Goal: Task Accomplishment & Management: Manage account settings

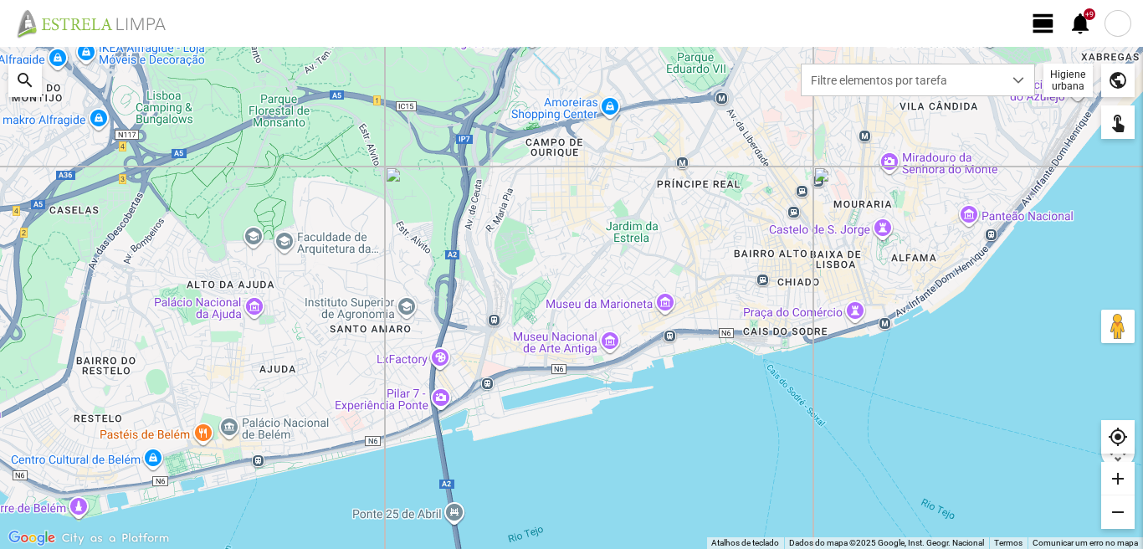
click at [1038, 18] on span "view_day" at bounding box center [1043, 23] width 25 height 25
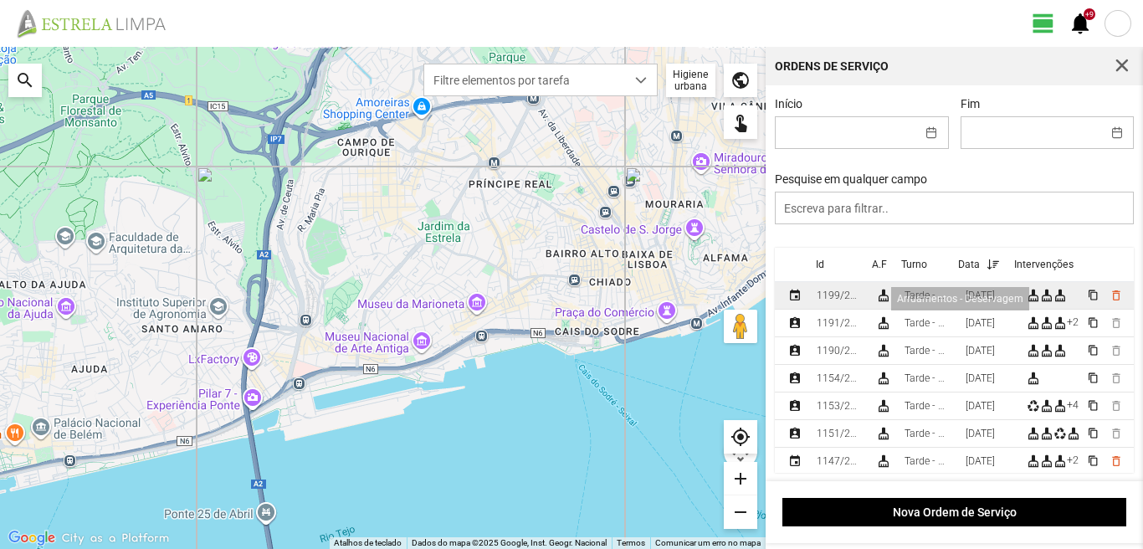
click at [1040, 298] on div "cleaning_services" at bounding box center [1033, 295] width 13 height 13
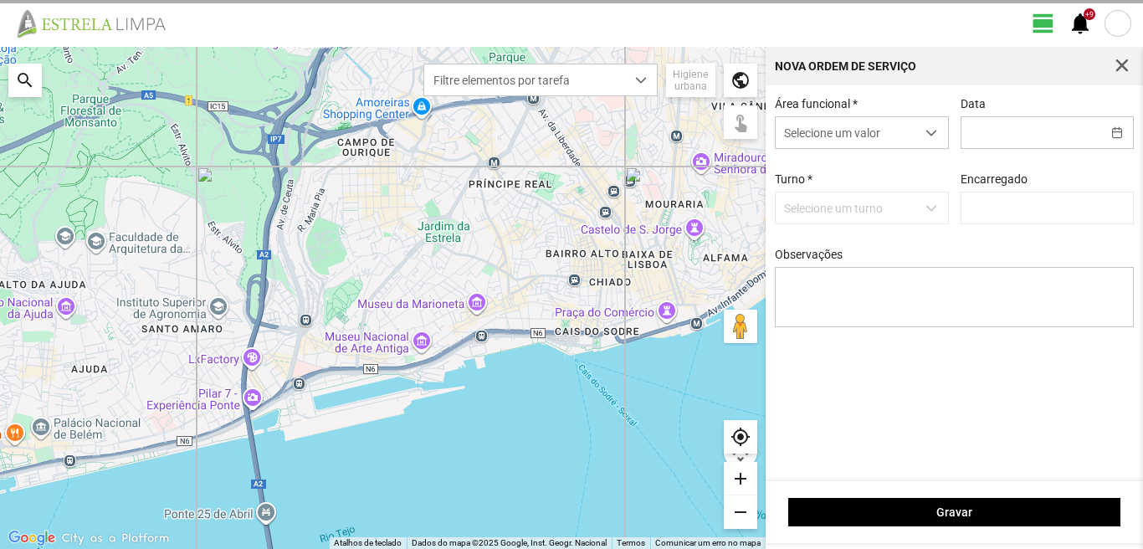
type input "[DATE]"
type input "[PERSON_NAME]"
type textarea "[PERSON_NAME]: [PERSON_NAME]. [GEOGRAPHIC_DATA]."
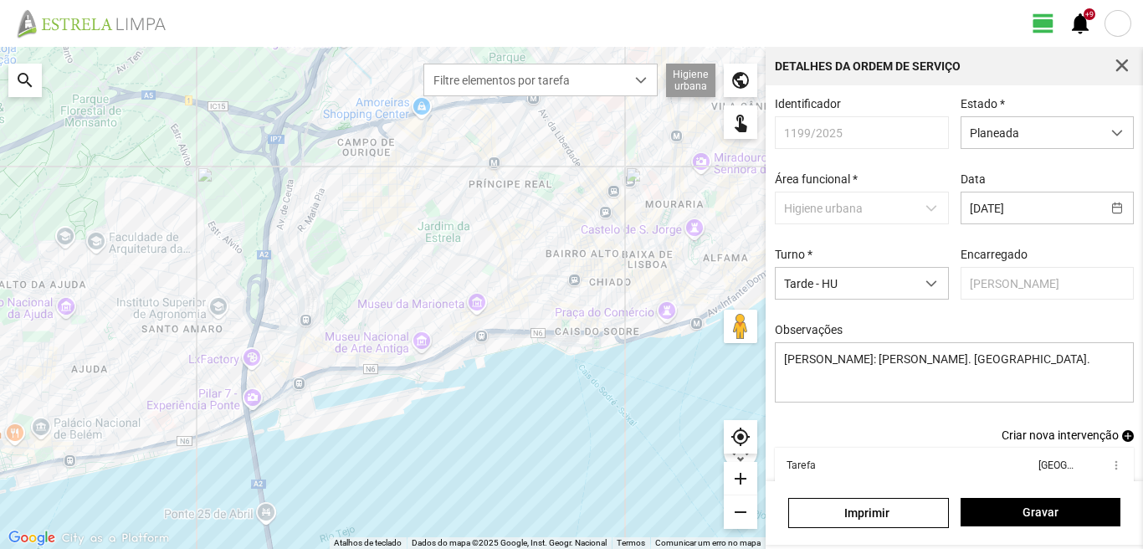
scroll to position [91, 0]
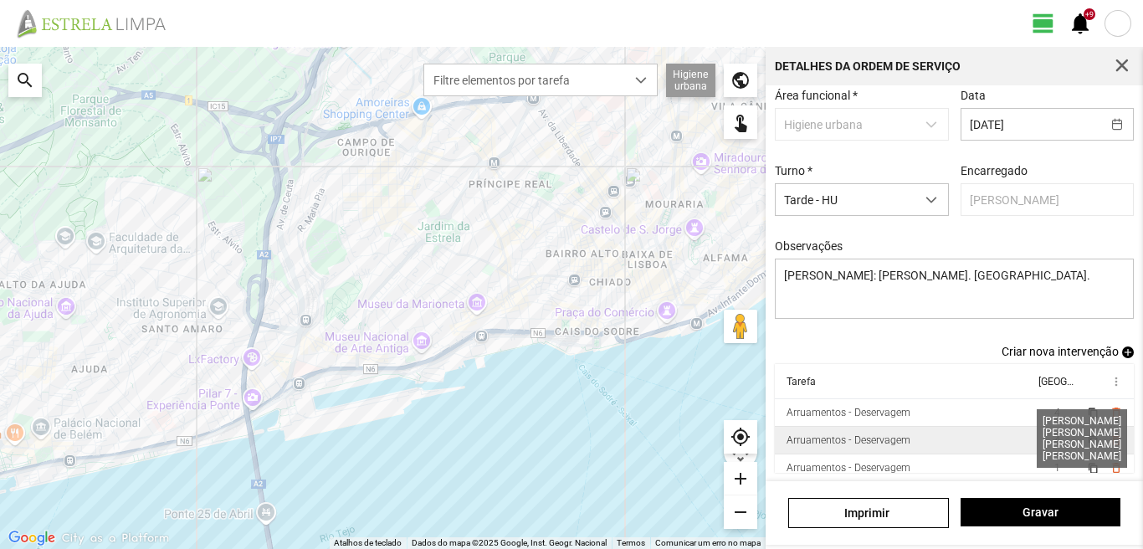
click at [1055, 443] on span "4" at bounding box center [1058, 440] width 6 height 12
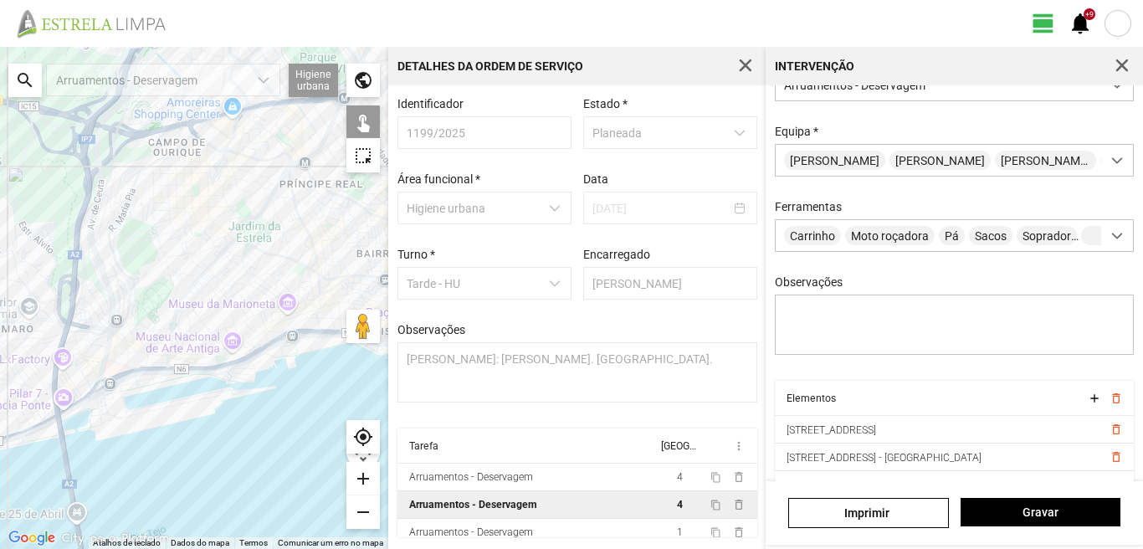
scroll to position [148, 0]
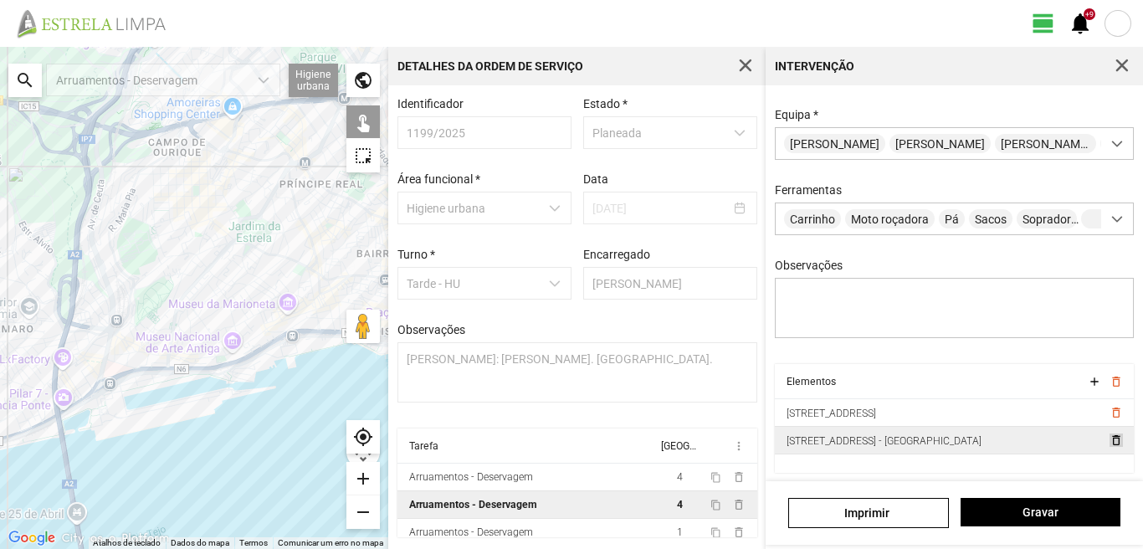
click at [1109, 440] on span "delete_outline" at bounding box center [1115, 440] width 13 height 13
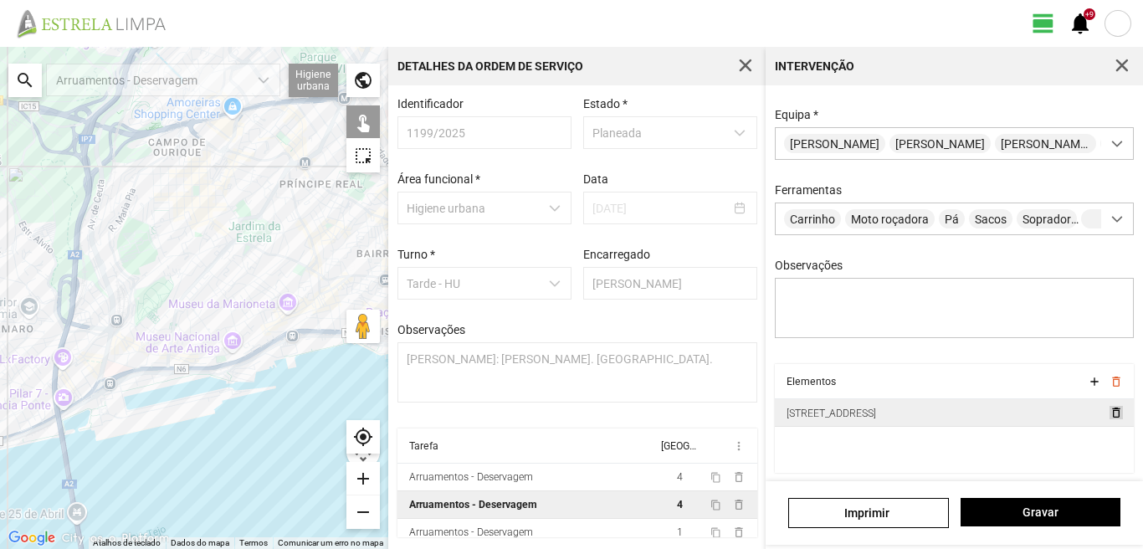
click at [1109, 408] on span "delete_outline" at bounding box center [1115, 412] width 13 height 13
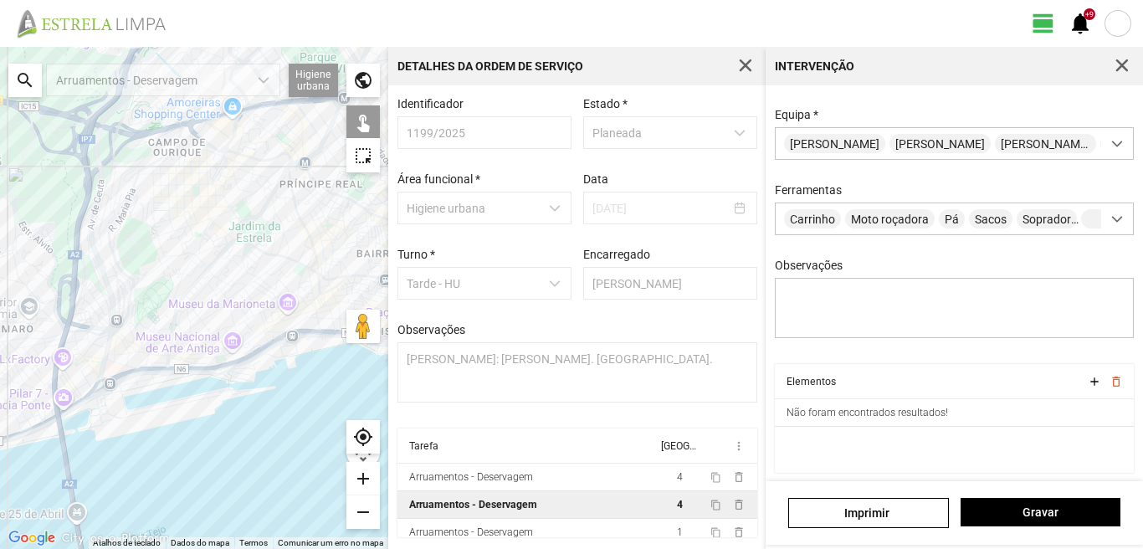
click at [25, 75] on div "search" at bounding box center [24, 80] width 33 height 33
click at [42, 81] on input "text" at bounding box center [42, 80] width 0 height 33
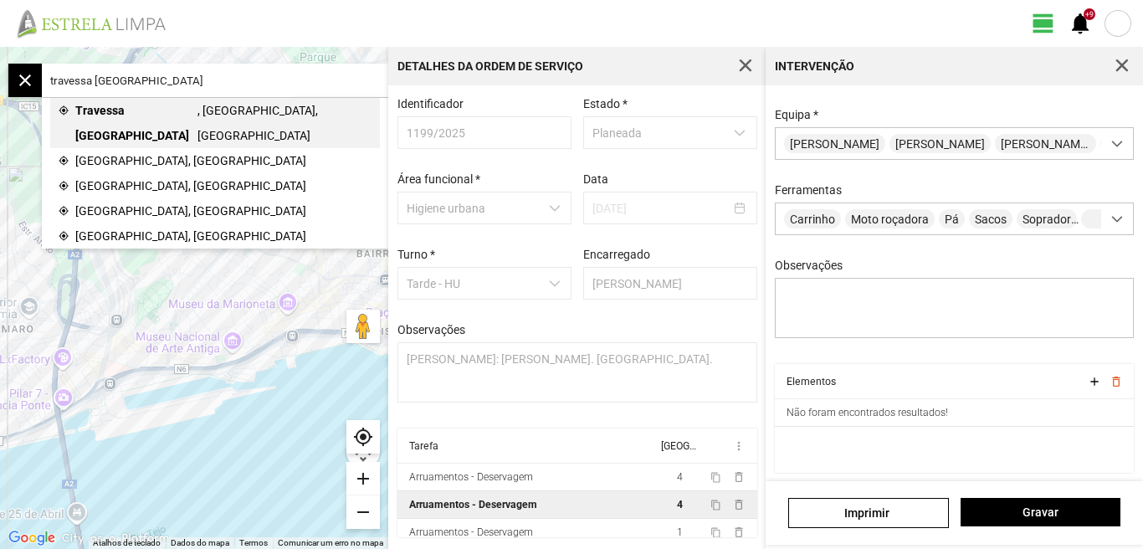
click at [138, 108] on span "Travessa [GEOGRAPHIC_DATA]" at bounding box center [136, 123] width 122 height 50
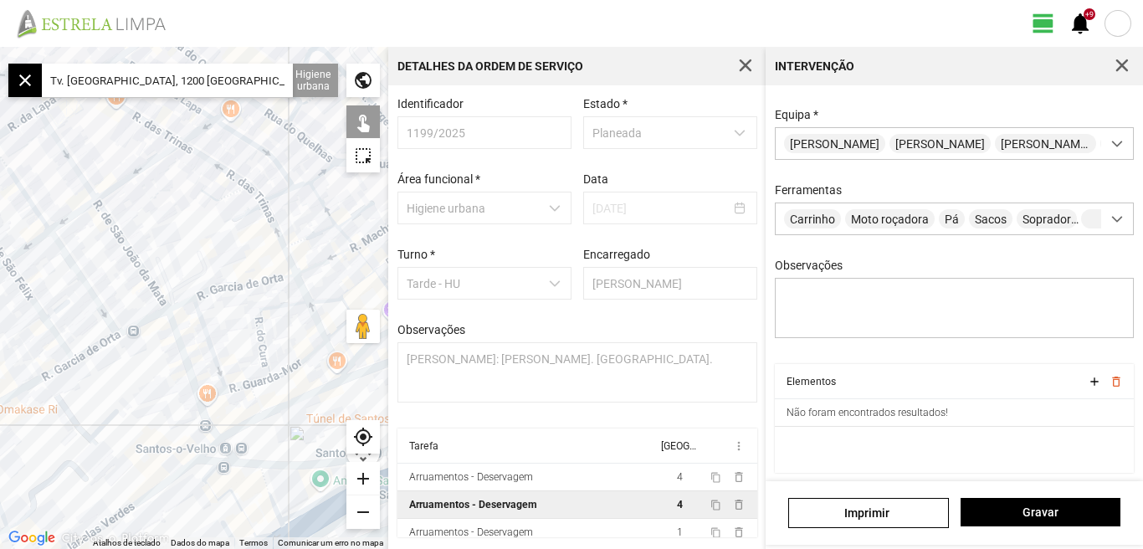
click at [272, 83] on input "Tv. [GEOGRAPHIC_DATA], 1200 [GEOGRAPHIC_DATA], [GEOGRAPHIC_DATA]" at bounding box center [167, 80] width 251 height 33
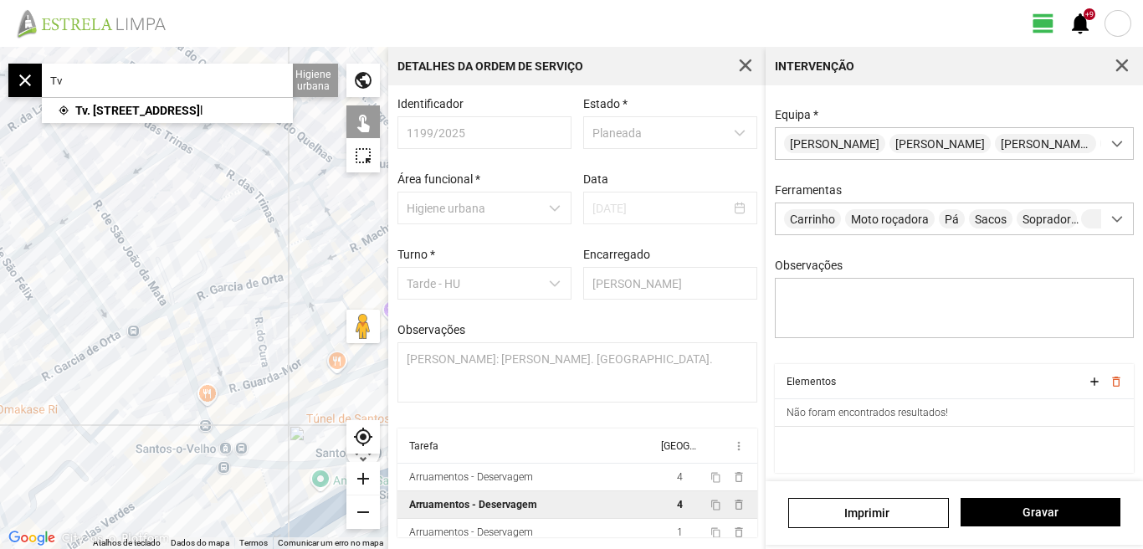
type input "T"
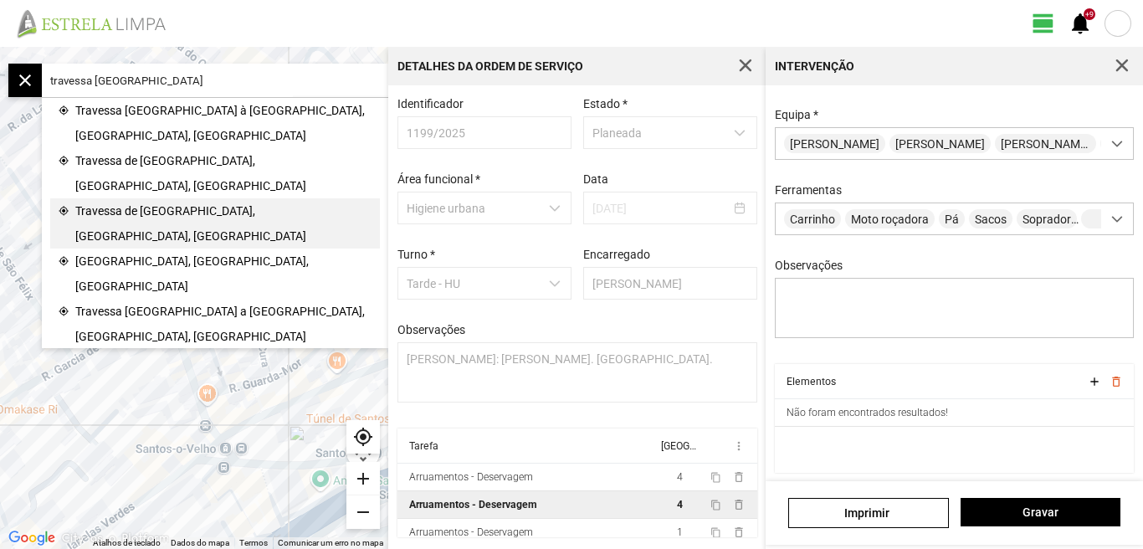
click at [215, 198] on span "Travessa de [GEOGRAPHIC_DATA], [GEOGRAPHIC_DATA], [GEOGRAPHIC_DATA]" at bounding box center [223, 223] width 296 height 50
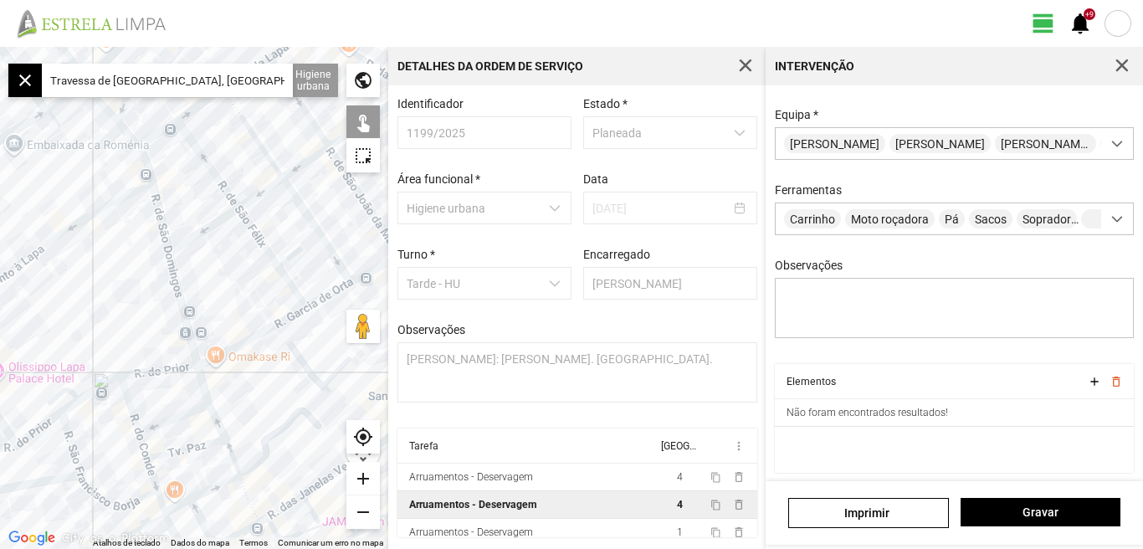
drag, startPoint x: 219, startPoint y: 164, endPoint x: 234, endPoint y: 271, distance: 108.1
click at [234, 271] on div at bounding box center [194, 298] width 388 height 502
click at [366, 477] on div "add" at bounding box center [363, 478] width 33 height 33
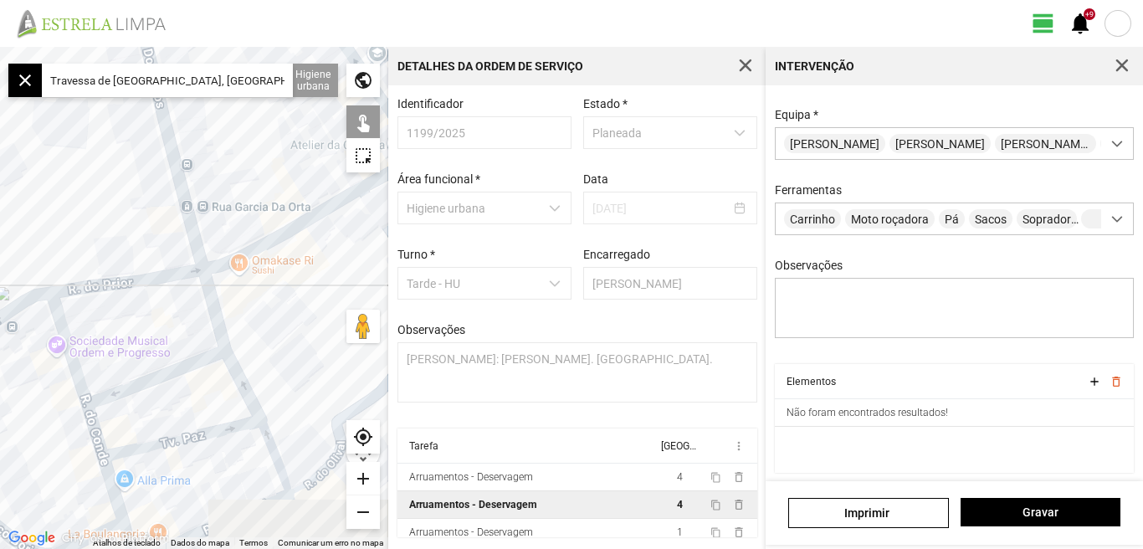
drag, startPoint x: 294, startPoint y: 429, endPoint x: 296, endPoint y: 265, distance: 163.2
click at [296, 265] on div at bounding box center [194, 298] width 388 height 502
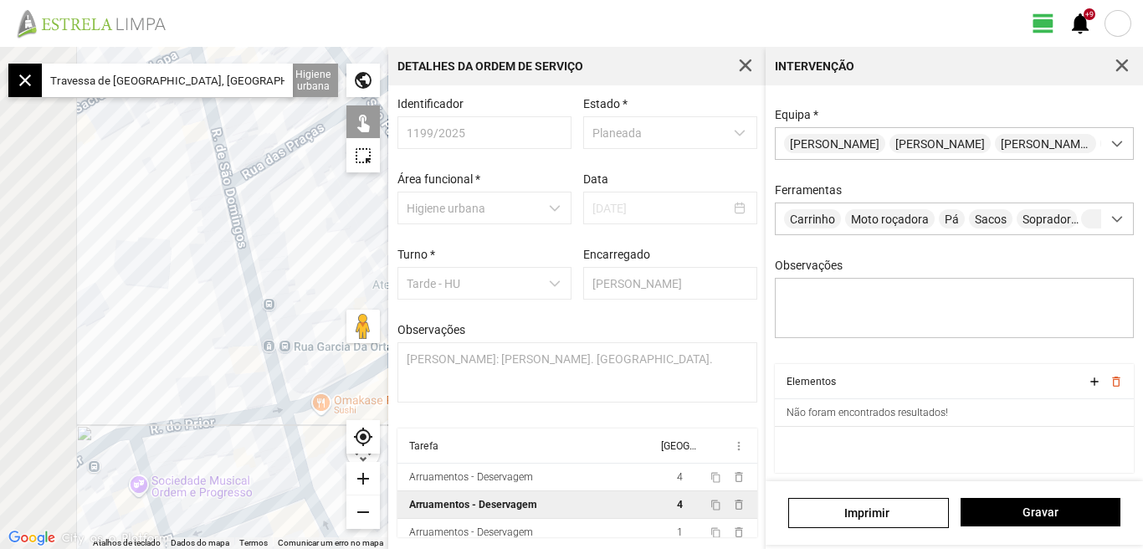
drag, startPoint x: 87, startPoint y: 152, endPoint x: 190, endPoint y: 330, distance: 205.1
click at [190, 330] on div at bounding box center [194, 298] width 388 height 502
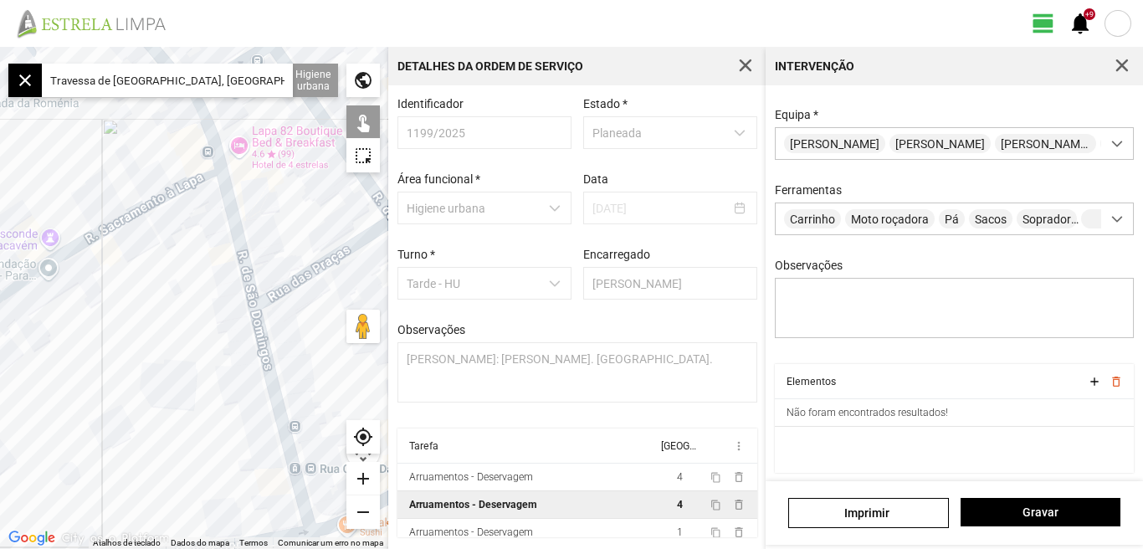
drag, startPoint x: 129, startPoint y: 249, endPoint x: 139, endPoint y: 311, distance: 63.6
click at [133, 341] on div at bounding box center [194, 298] width 388 height 502
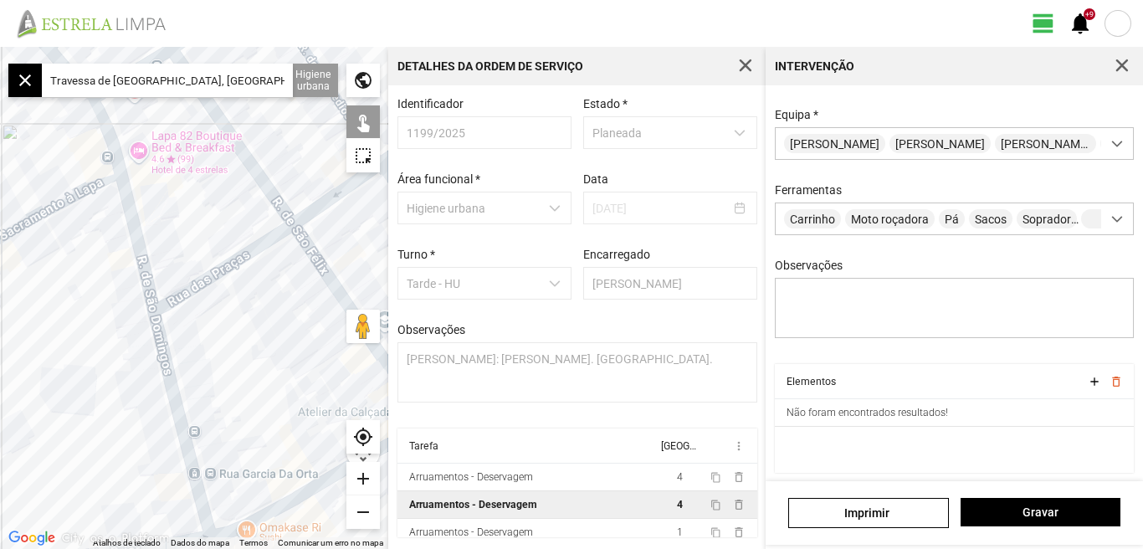
drag, startPoint x: 139, startPoint y: 307, endPoint x: 39, endPoint y: 311, distance: 100.5
click at [39, 311] on div at bounding box center [194, 298] width 388 height 502
drag, startPoint x: 44, startPoint y: 310, endPoint x: 175, endPoint y: 223, distance: 156.5
click at [168, 228] on div at bounding box center [194, 298] width 388 height 502
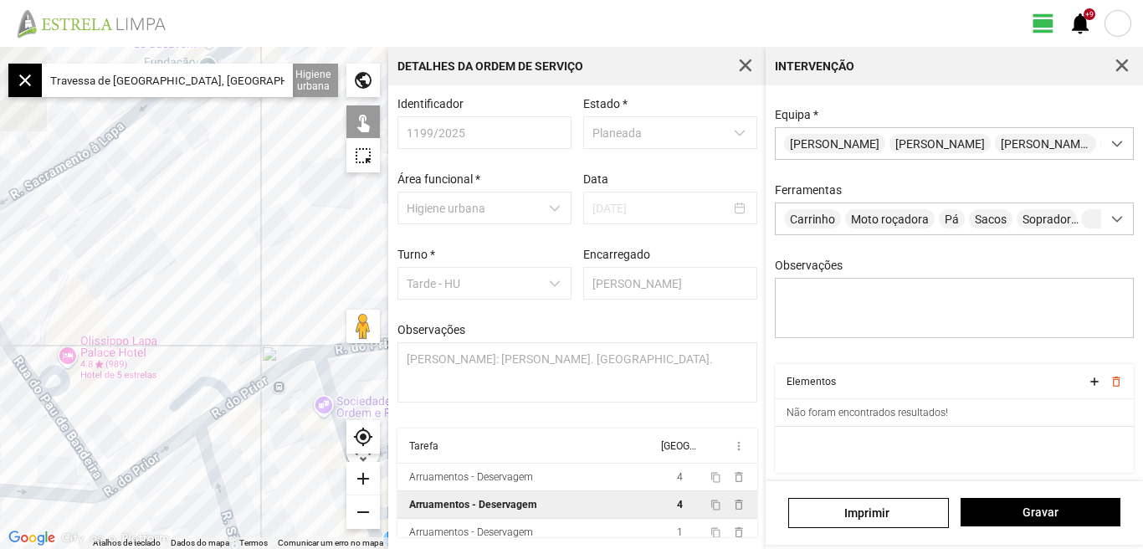
drag, startPoint x: 90, startPoint y: 319, endPoint x: 164, endPoint y: 223, distance: 121.7
click at [164, 223] on div at bounding box center [194, 298] width 388 height 502
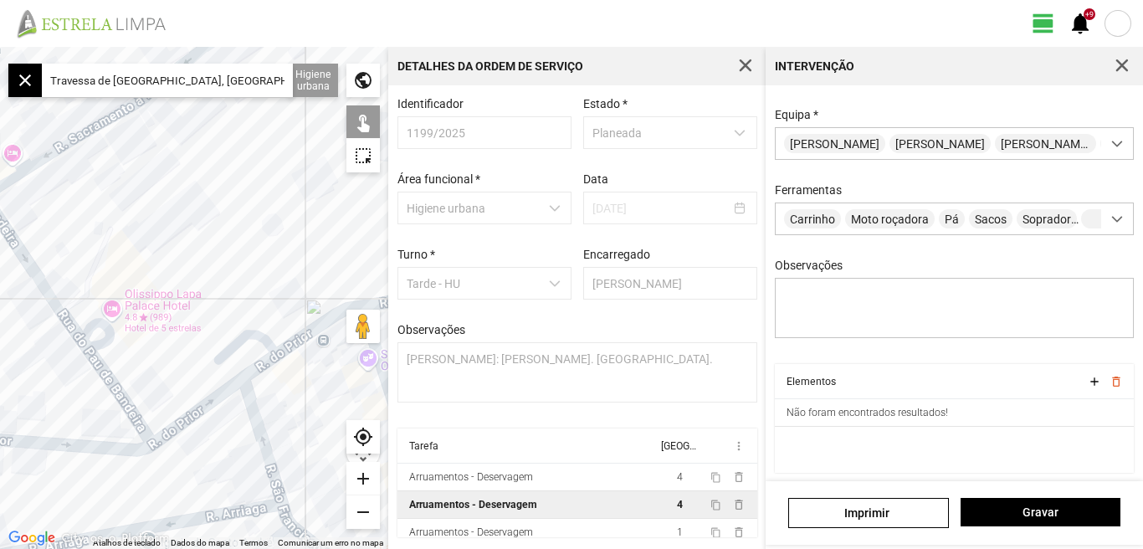
drag, startPoint x: 145, startPoint y: 232, endPoint x: 272, endPoint y: 305, distance: 146.6
click at [272, 305] on div at bounding box center [194, 298] width 388 height 502
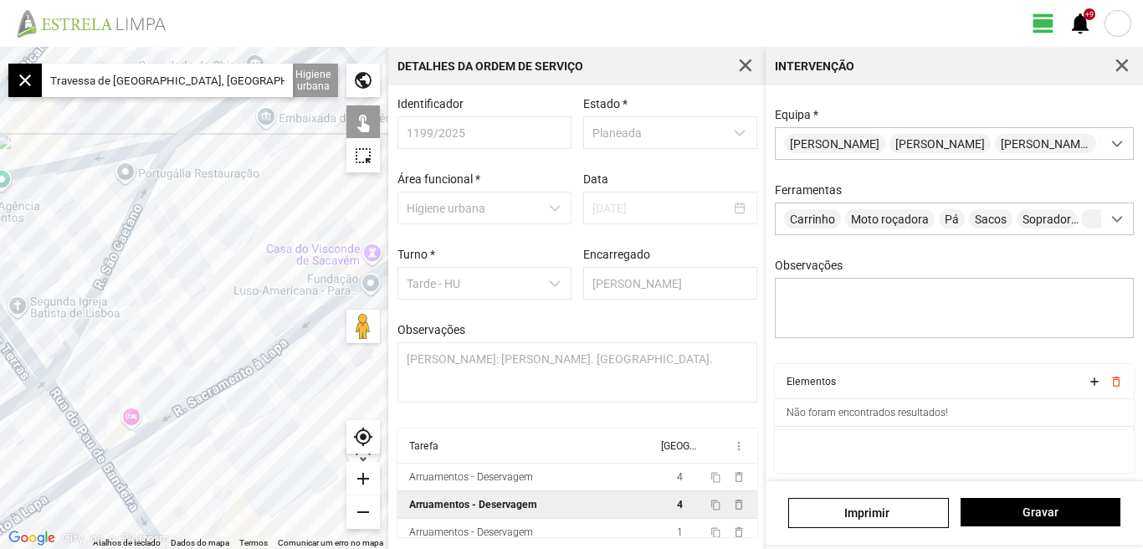
drag, startPoint x: 208, startPoint y: 299, endPoint x: 169, endPoint y: 485, distance: 190.6
click at [169, 485] on div at bounding box center [194, 298] width 388 height 502
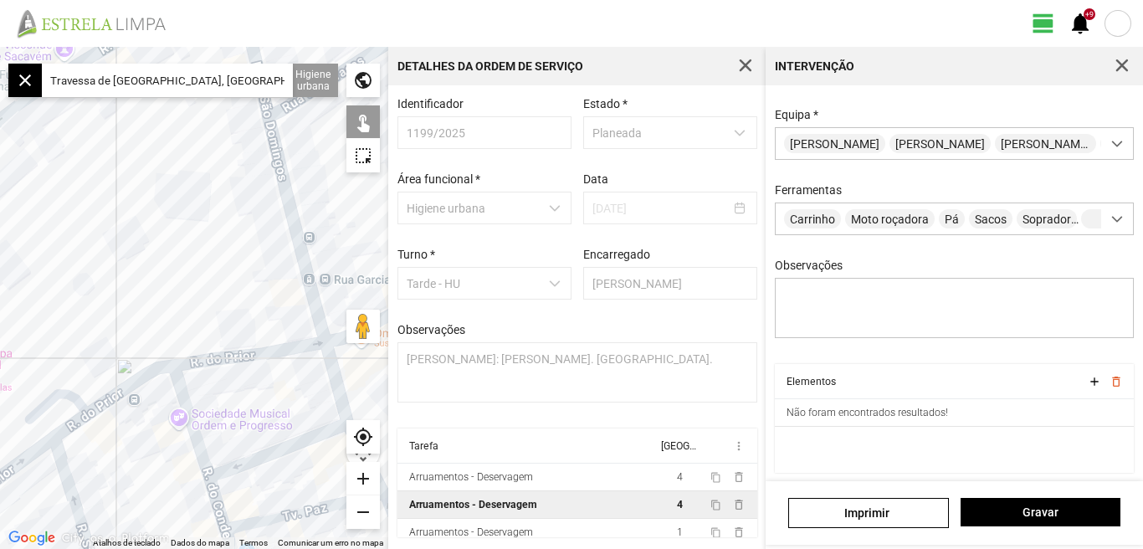
drag, startPoint x: 315, startPoint y: 477, endPoint x: 29, endPoint y: 248, distance: 366.1
click at [12, 254] on div at bounding box center [194, 298] width 388 height 502
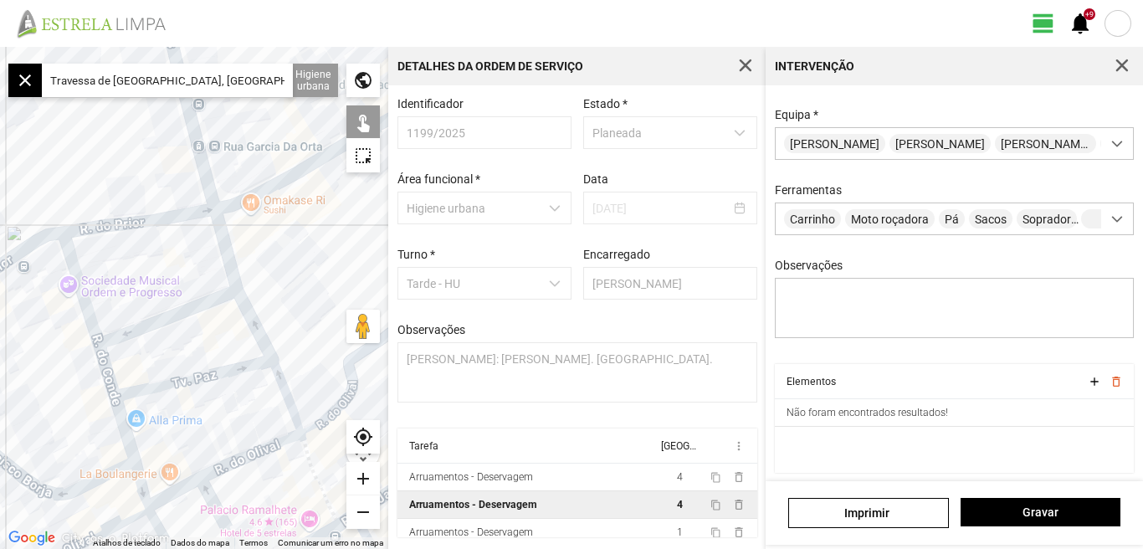
drag, startPoint x: 177, startPoint y: 321, endPoint x: 67, endPoint y: 264, distance: 123.9
click at [57, 188] on div at bounding box center [194, 298] width 388 height 502
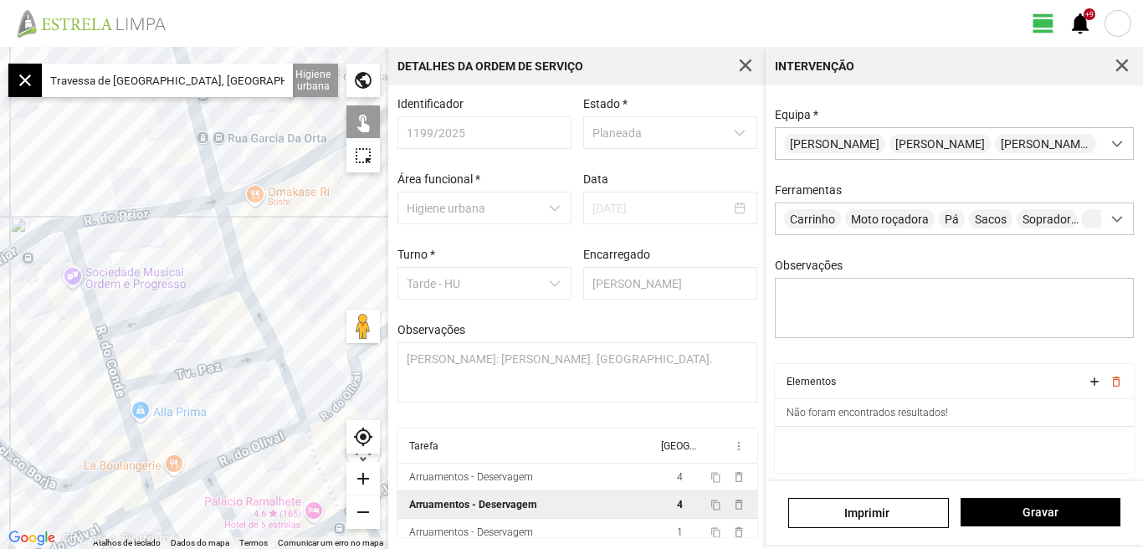
click at [368, 477] on div "add" at bounding box center [363, 478] width 33 height 33
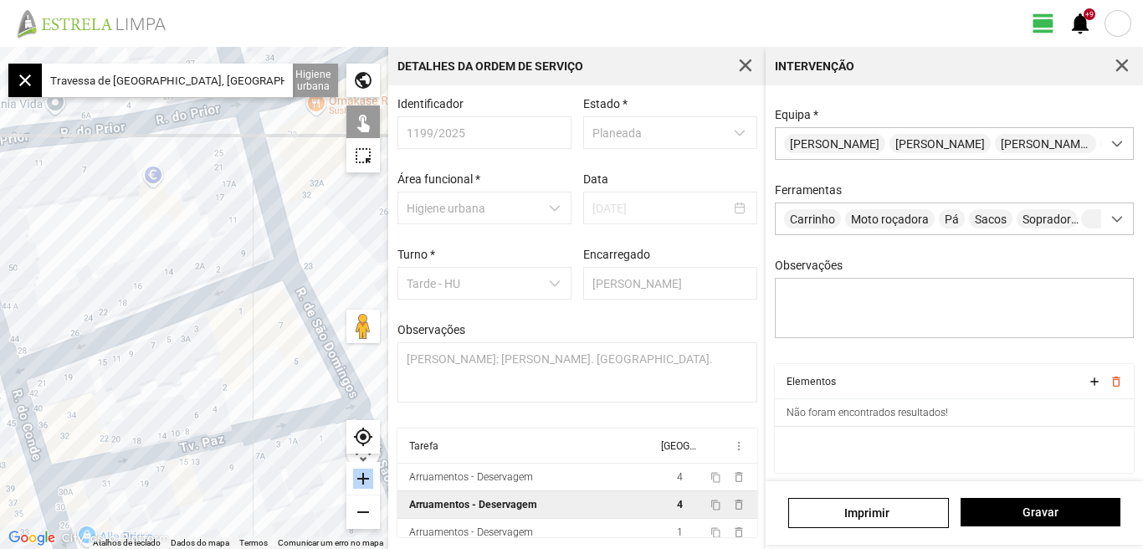
click at [368, 477] on div "add" at bounding box center [363, 478] width 33 height 33
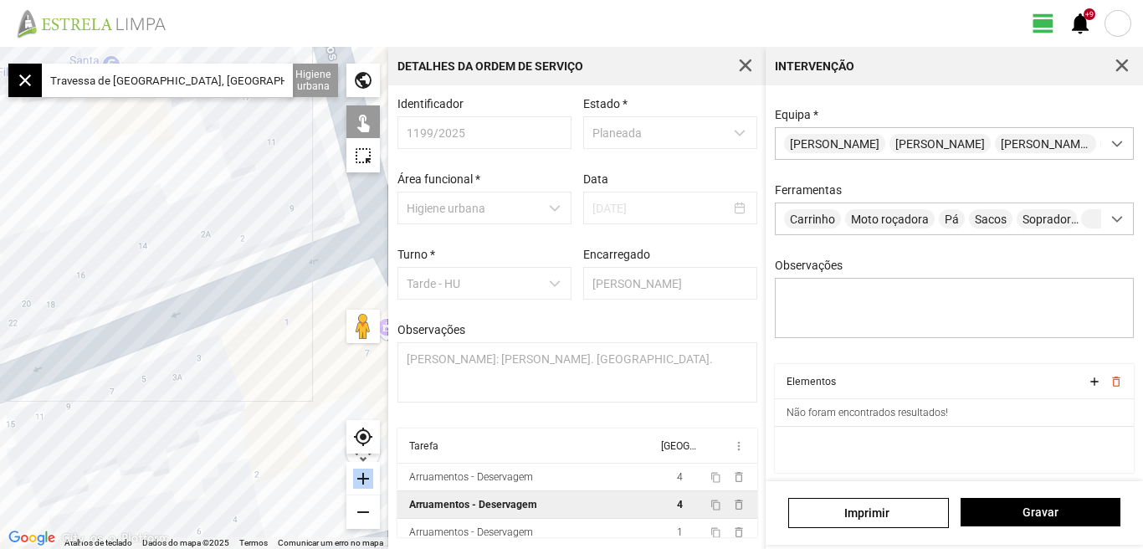
drag, startPoint x: 368, startPoint y: 477, endPoint x: 360, endPoint y: 490, distance: 15.1
click at [360, 490] on div "add" at bounding box center [363, 478] width 33 height 33
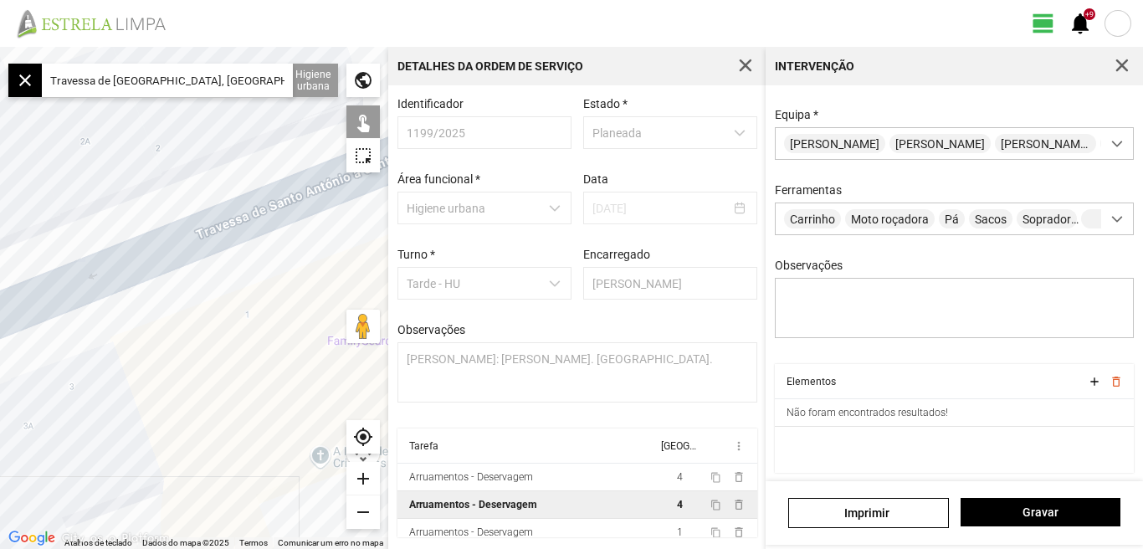
drag, startPoint x: 254, startPoint y: 426, endPoint x: 112, endPoint y: 390, distance: 146.8
click at [112, 390] on div at bounding box center [194, 298] width 388 height 502
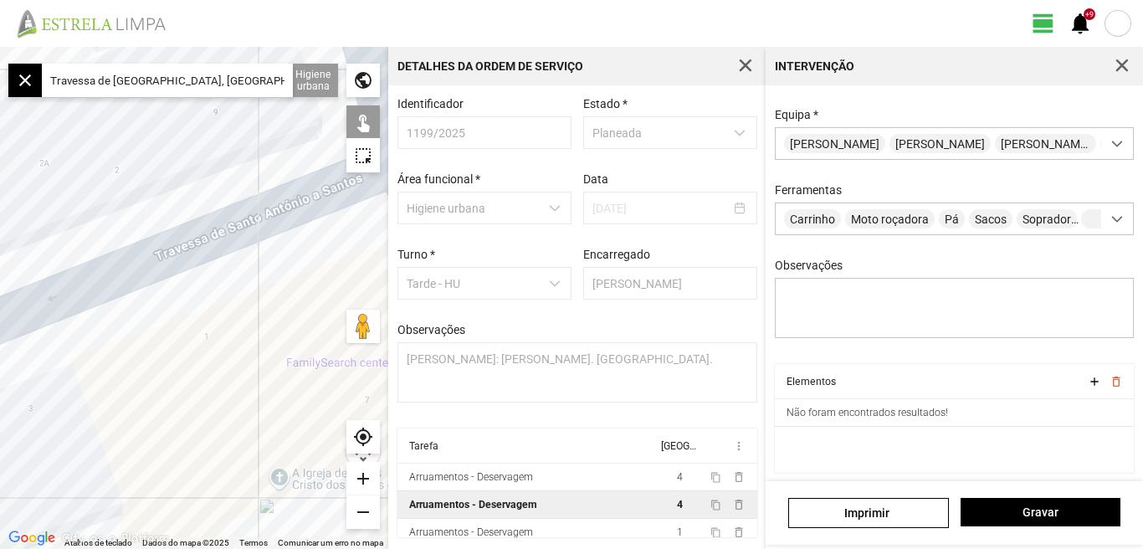
drag, startPoint x: 179, startPoint y: 318, endPoint x: 136, endPoint y: 341, distance: 48.7
click at [136, 341] on div at bounding box center [194, 298] width 388 height 502
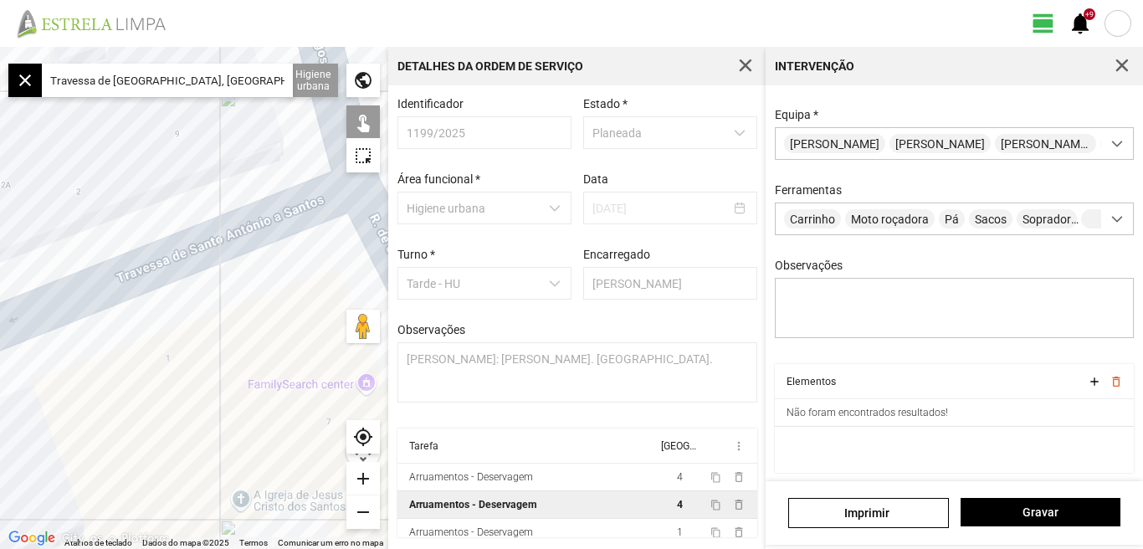
click at [231, 235] on div at bounding box center [194, 298] width 388 height 502
click at [1042, 511] on span "Gravar" at bounding box center [1040, 512] width 142 height 13
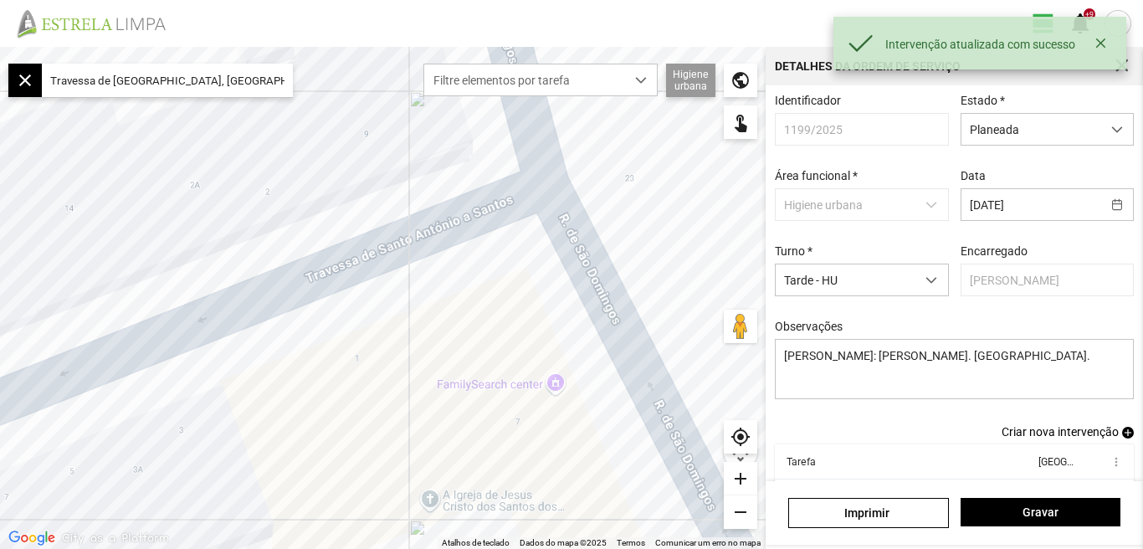
scroll to position [91, 0]
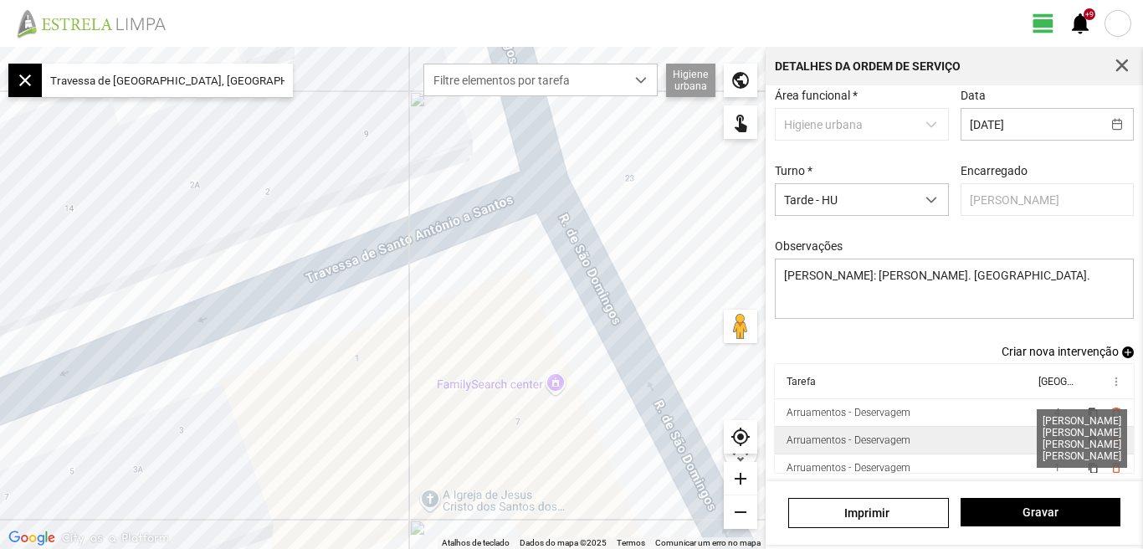
click at [1055, 439] on span "4" at bounding box center [1058, 440] width 6 height 12
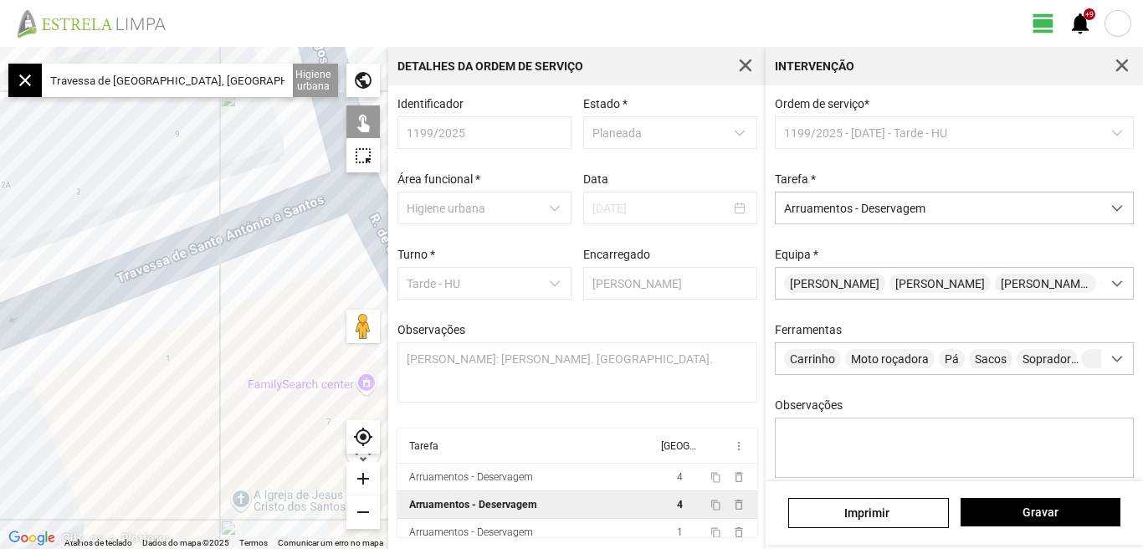
scroll to position [148, 0]
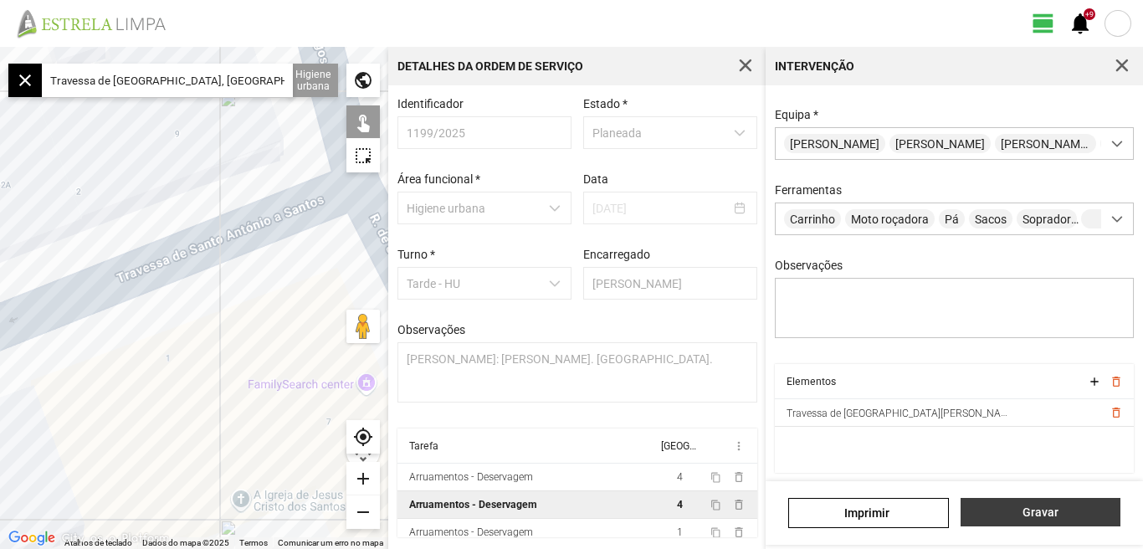
click at [1022, 512] on span "Gravar" at bounding box center [1040, 512] width 142 height 13
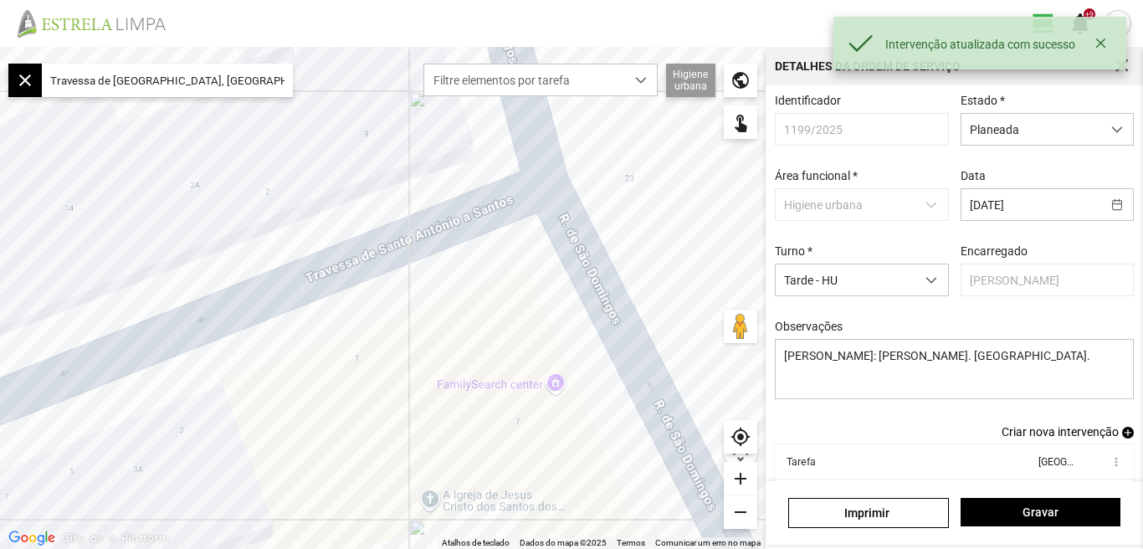
scroll to position [91, 0]
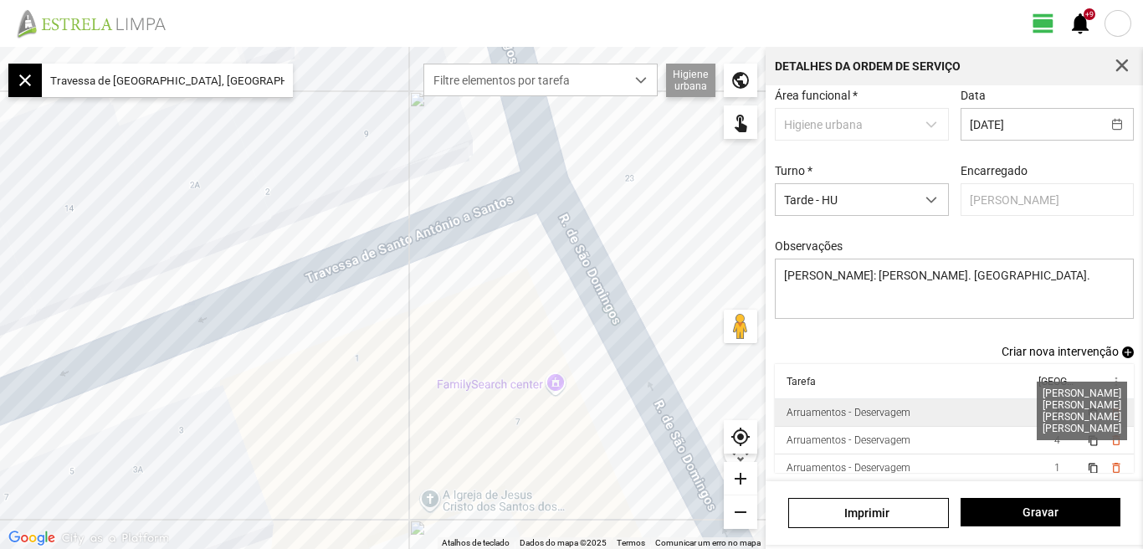
click at [1055, 413] on span "4" at bounding box center [1058, 413] width 6 height 12
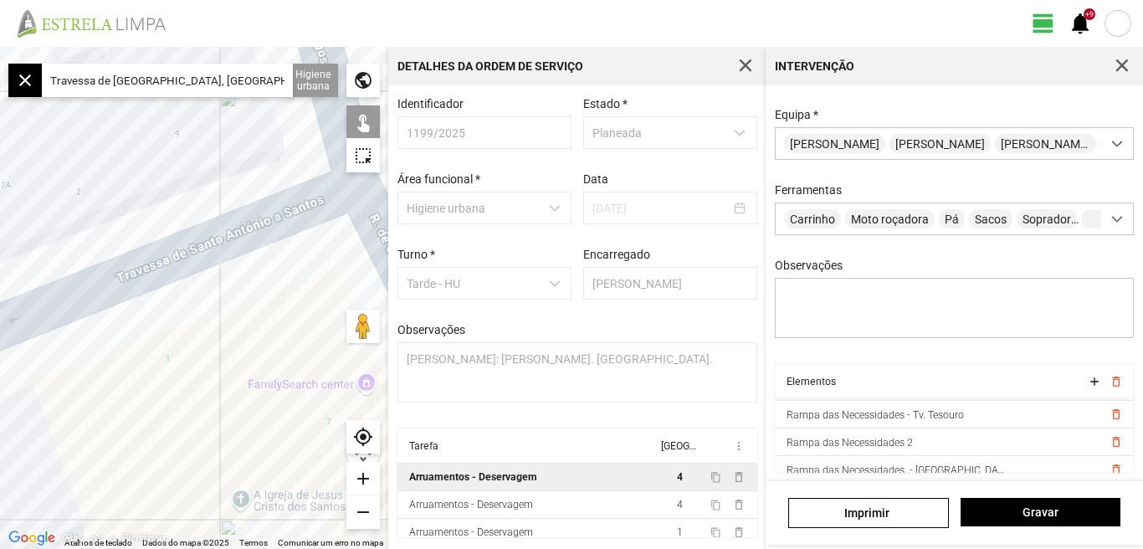
scroll to position [64, 0]
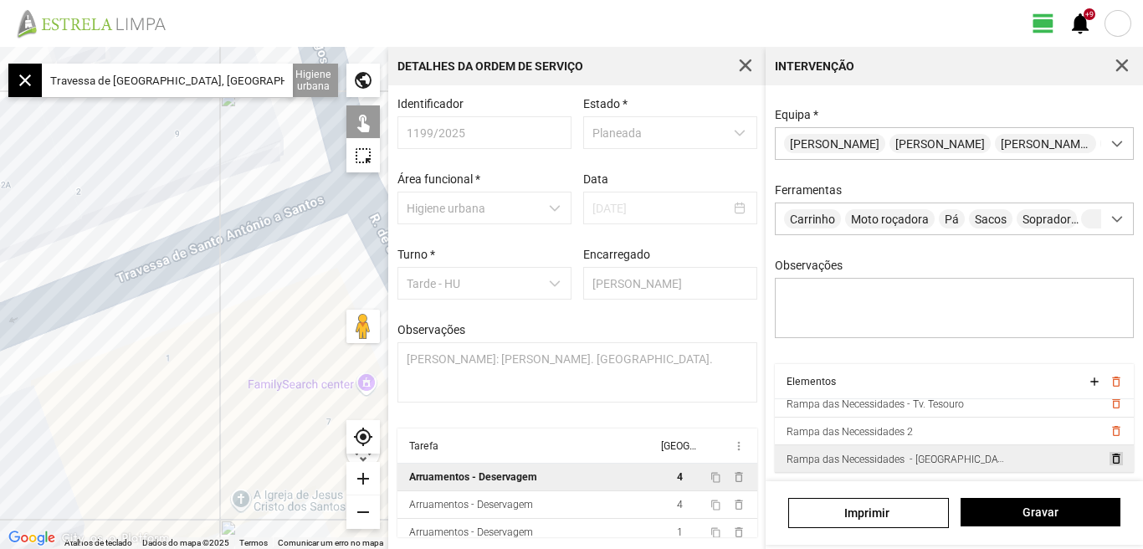
click at [1109, 456] on span "delete_outline" at bounding box center [1115, 458] width 13 height 13
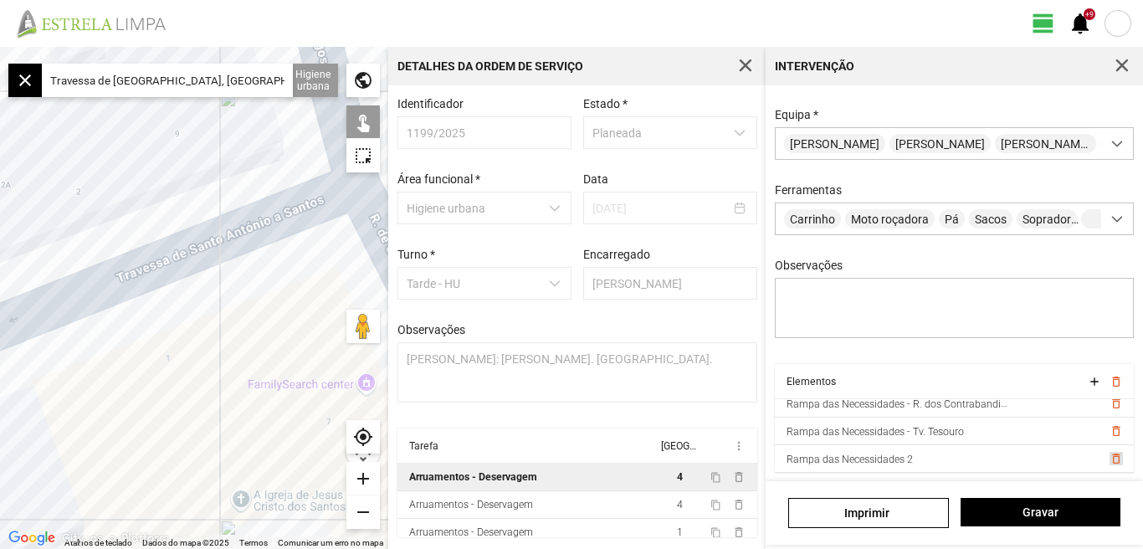
click at [1109, 456] on span "delete_outline" at bounding box center [1115, 458] width 13 height 13
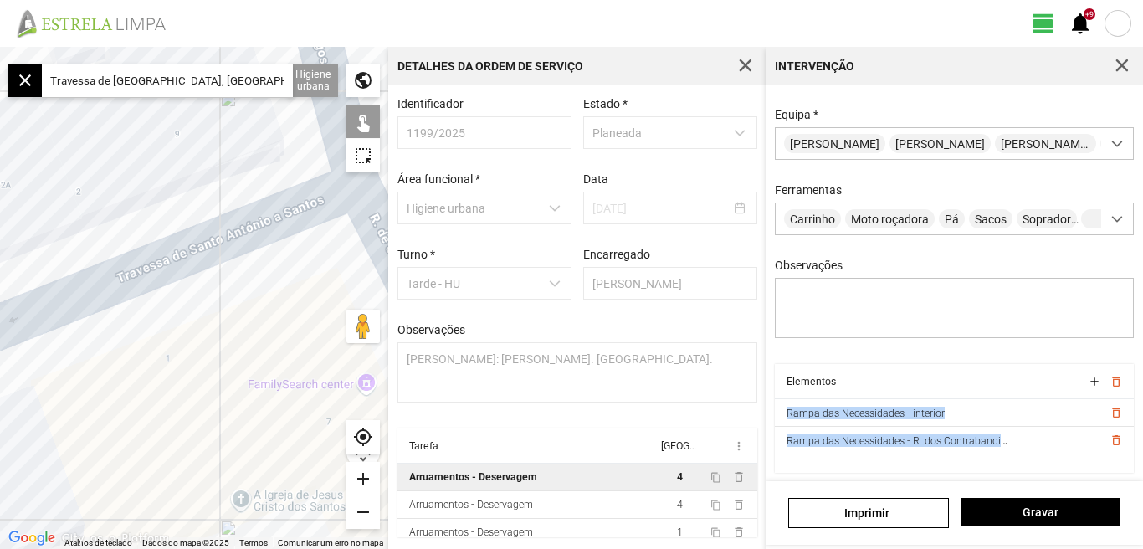
click at [1094, 456] on cdk-virtual-scroll-viewport "Elementos add delete_outline Rampa das Necessidades - interior delete_outline R…" at bounding box center [955, 418] width 360 height 109
drag, startPoint x: 1094, startPoint y: 456, endPoint x: 1030, endPoint y: 438, distance: 66.2
click at [1029, 439] on td "Rampa das Necessidades - R. dos Contrabandistas" at bounding box center [939, 441] width 328 height 28
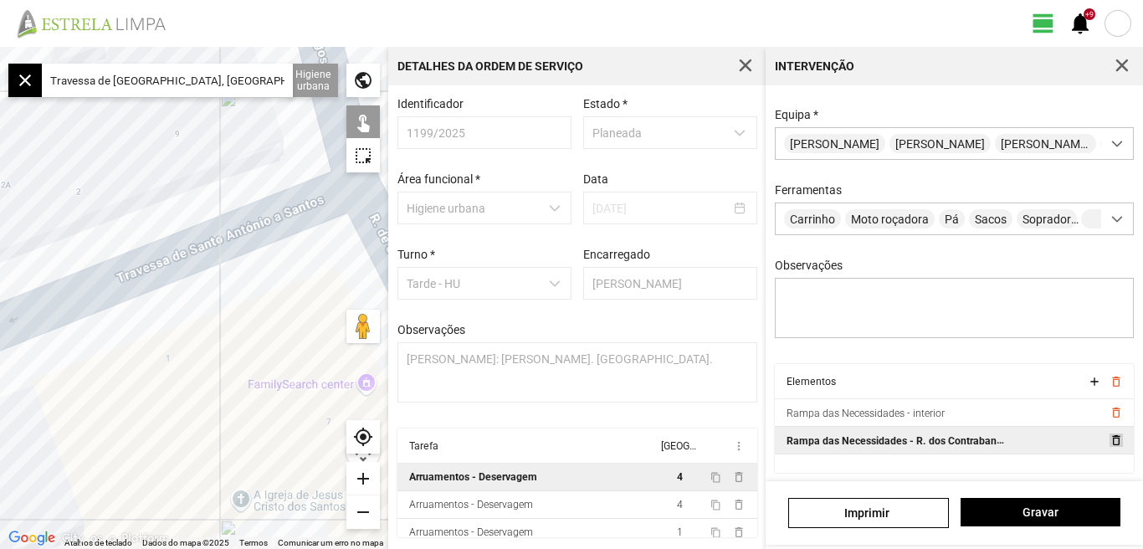
click at [1109, 443] on span "delete_outline" at bounding box center [1115, 440] width 13 height 13
click at [286, 77] on input "Travessa de [GEOGRAPHIC_DATA], [GEOGRAPHIC_DATA], [GEOGRAPHIC_DATA]" at bounding box center [167, 80] width 251 height 33
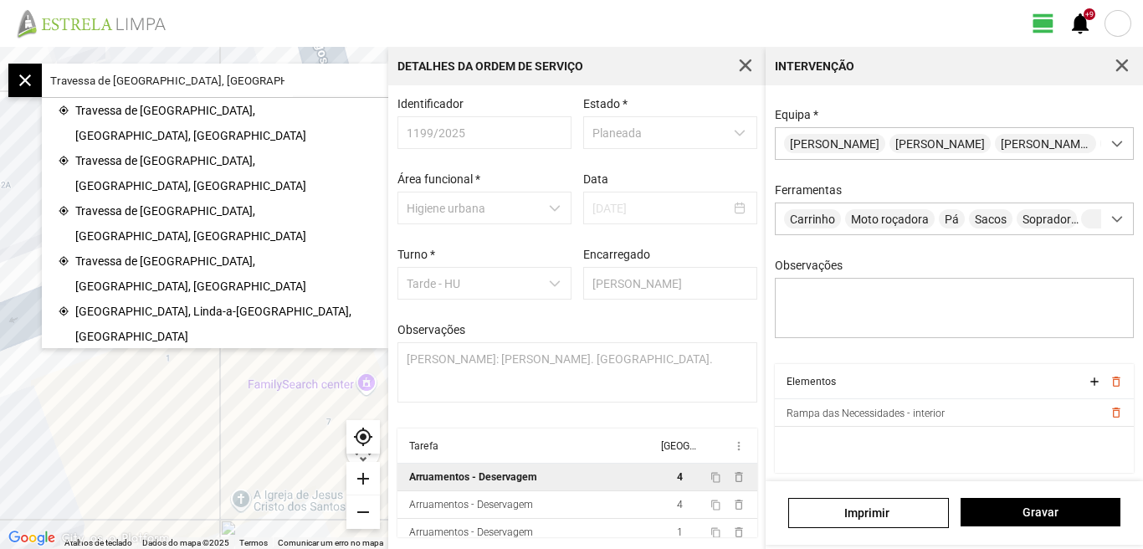
click at [273, 91] on input "Travessa de [GEOGRAPHIC_DATA], [GEOGRAPHIC_DATA]" at bounding box center [167, 80] width 251 height 33
type input "T"
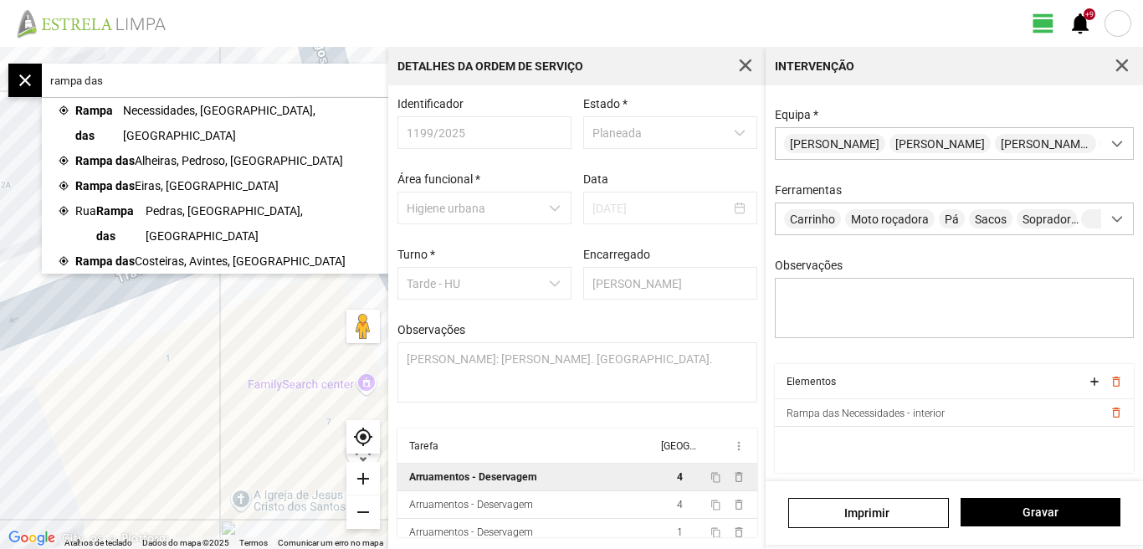
click at [201, 105] on span "Necessidades, [GEOGRAPHIC_DATA], [GEOGRAPHIC_DATA]" at bounding box center [247, 123] width 249 height 50
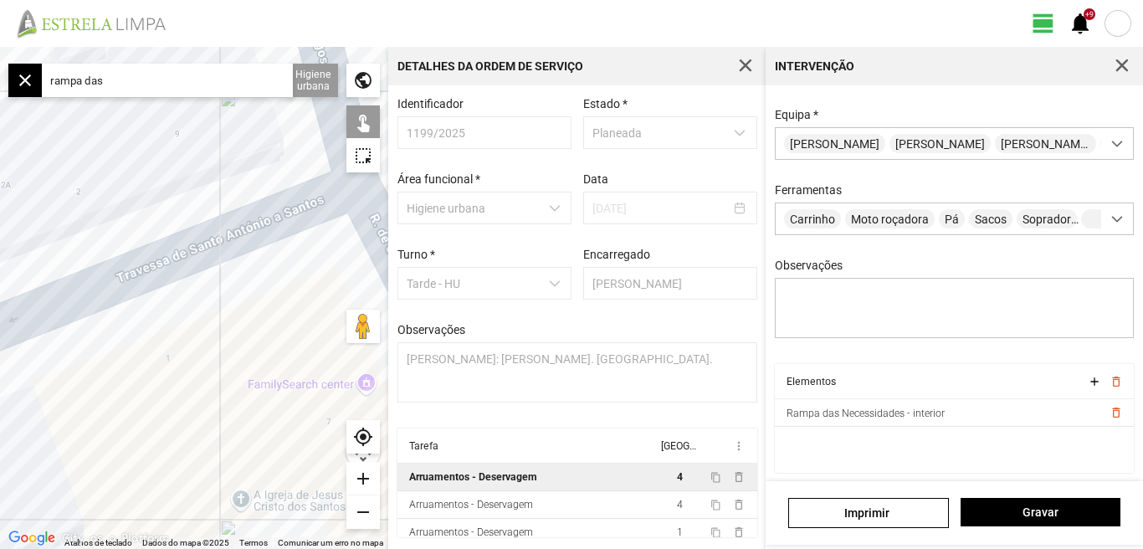
type input "Rampa das Necessidades, 1350 [GEOGRAPHIC_DATA], [GEOGRAPHIC_DATA]"
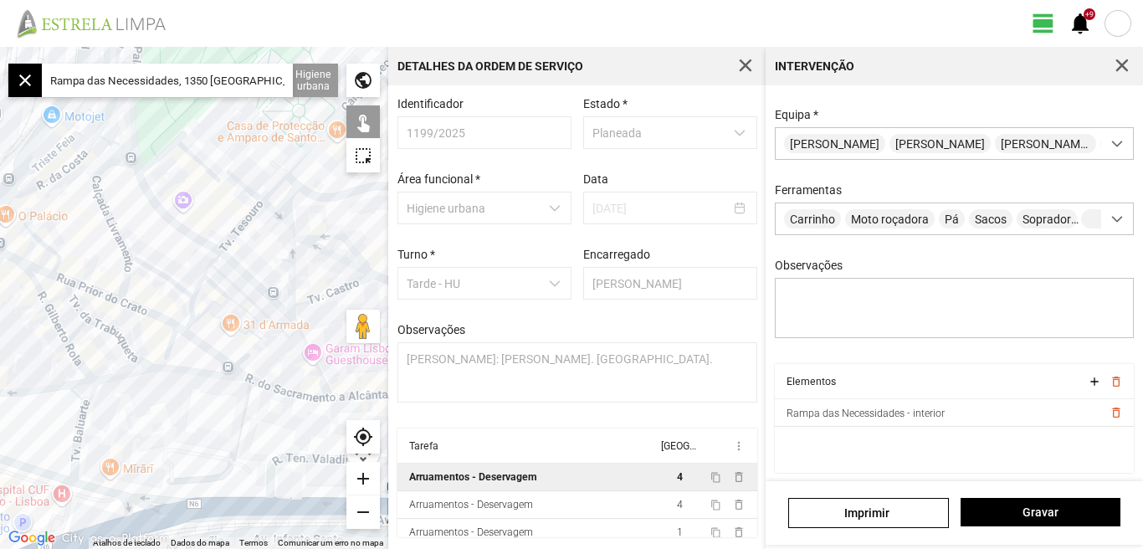
click at [362, 476] on div "add" at bounding box center [363, 478] width 33 height 33
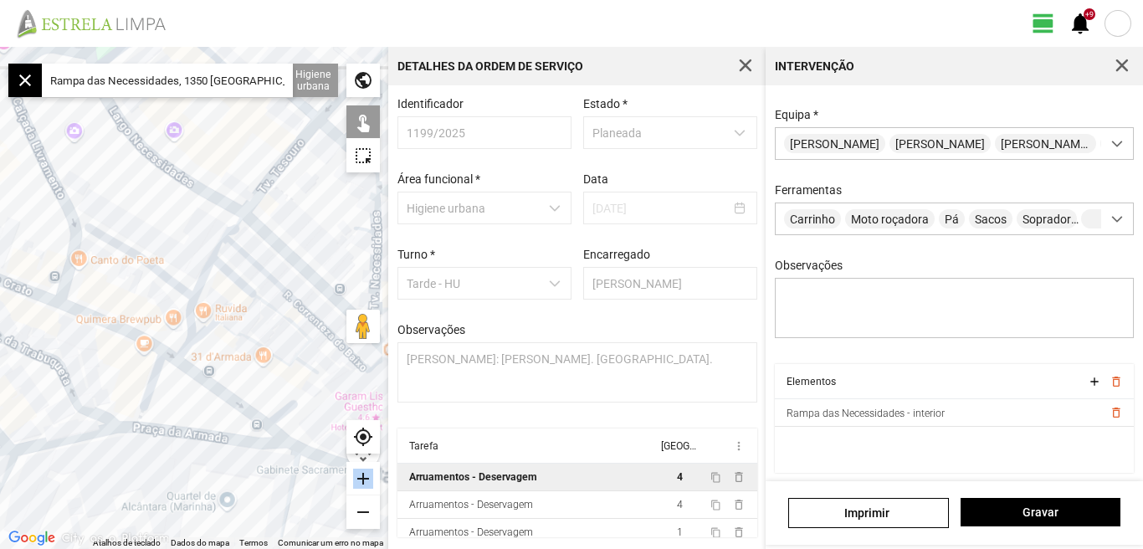
click at [362, 476] on div "add" at bounding box center [363, 478] width 33 height 33
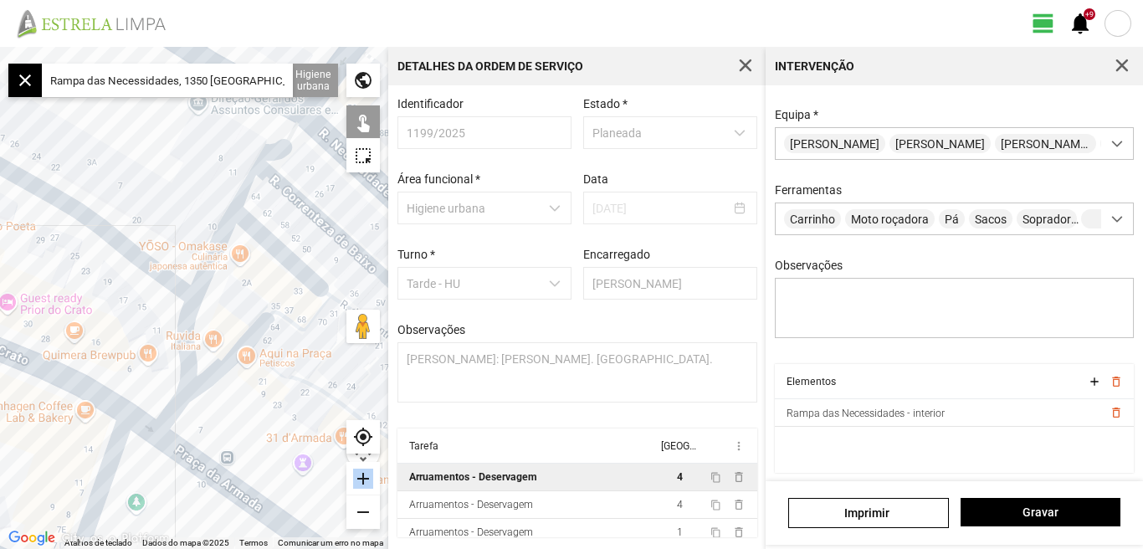
click at [363, 476] on div "add" at bounding box center [363, 478] width 33 height 33
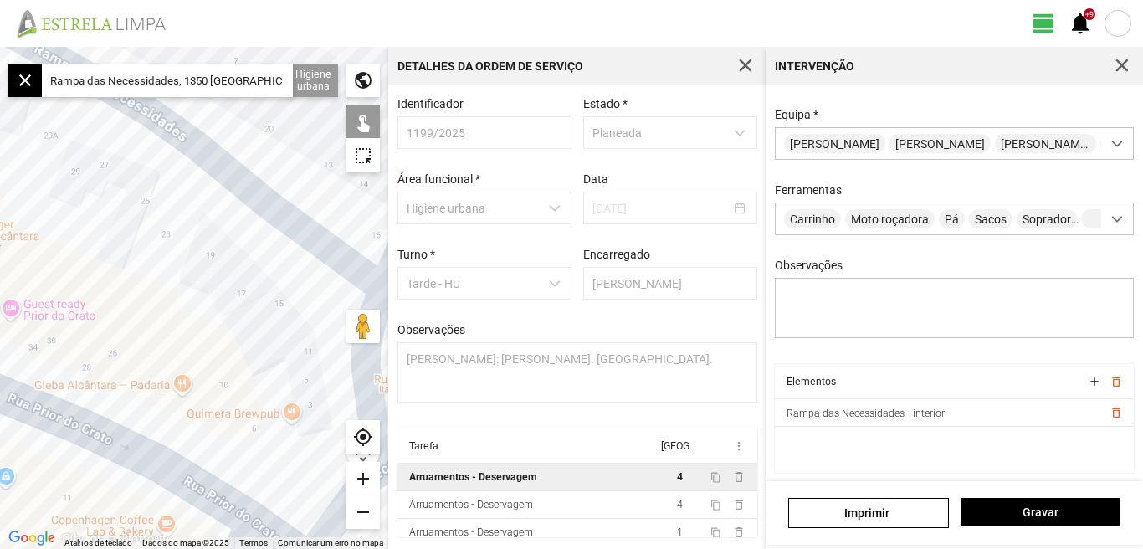
drag, startPoint x: 67, startPoint y: 323, endPoint x: 275, endPoint y: 372, distance: 214.2
click at [275, 372] on div at bounding box center [194, 298] width 388 height 502
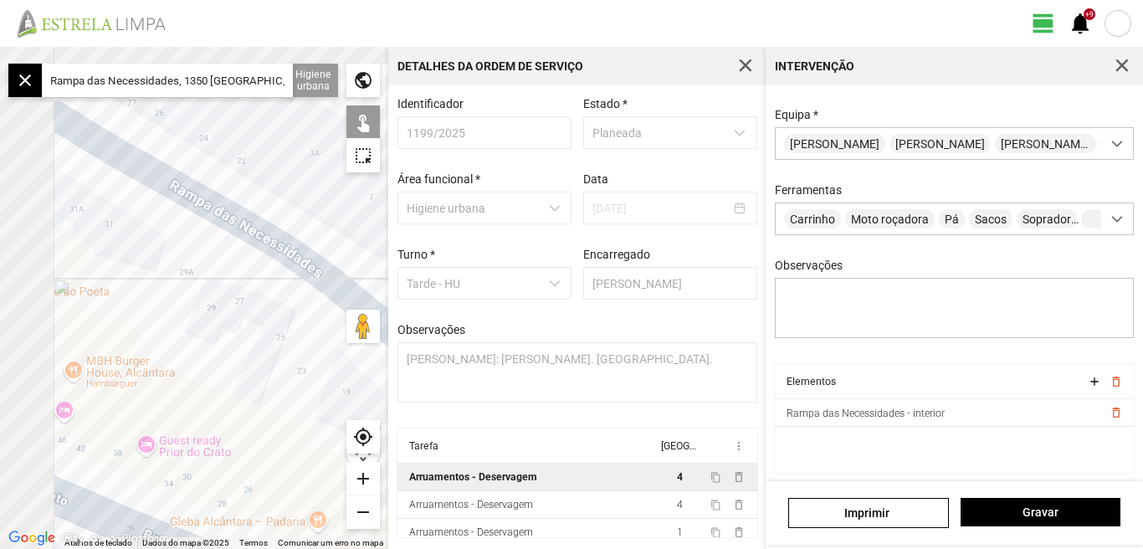
drag, startPoint x: 100, startPoint y: 265, endPoint x: 242, endPoint y: 357, distance: 169.0
click at [242, 359] on div at bounding box center [194, 298] width 388 height 502
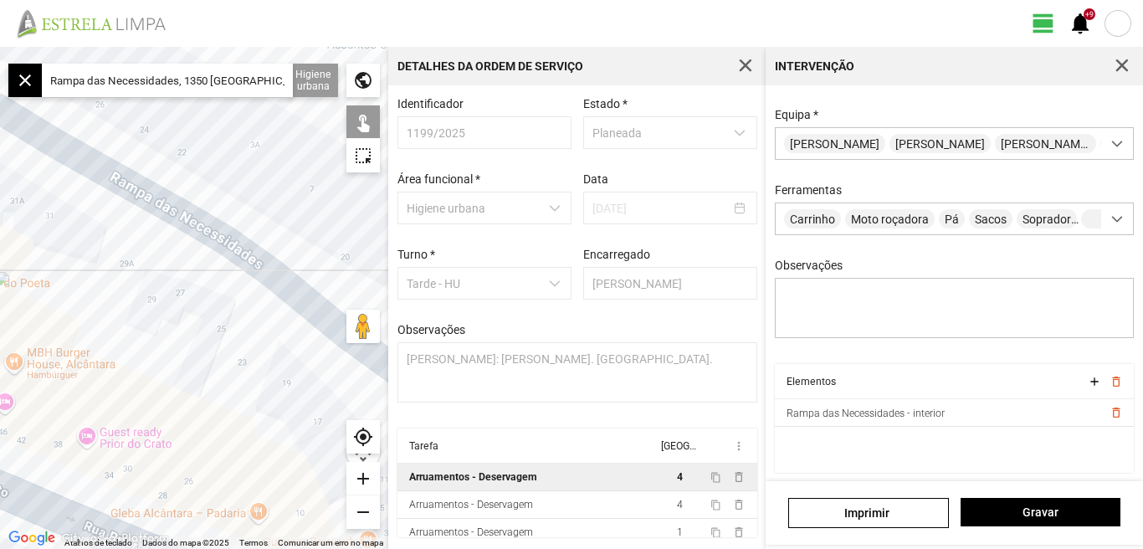
drag, startPoint x: 146, startPoint y: 269, endPoint x: 39, endPoint y: 237, distance: 111.0
click at [39, 237] on div at bounding box center [194, 298] width 388 height 502
drag, startPoint x: 270, startPoint y: 357, endPoint x: 121, endPoint y: 263, distance: 176.7
click at [124, 265] on div at bounding box center [194, 298] width 388 height 502
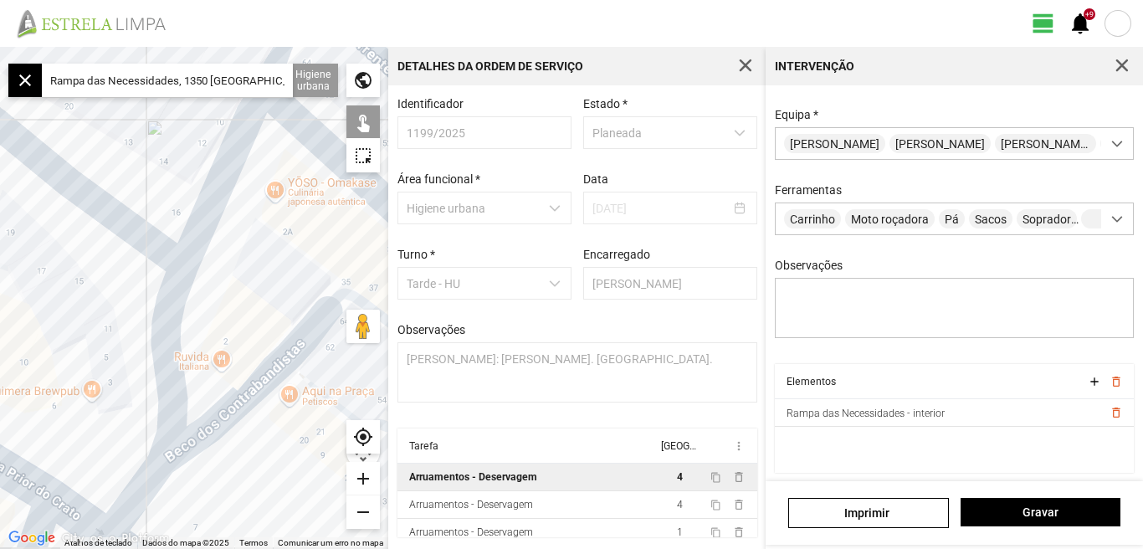
drag, startPoint x: 121, startPoint y: 297, endPoint x: 85, endPoint y: 286, distance: 37.6
click at [91, 286] on div at bounding box center [194, 298] width 388 height 502
click at [362, 483] on div "add" at bounding box center [363, 478] width 33 height 33
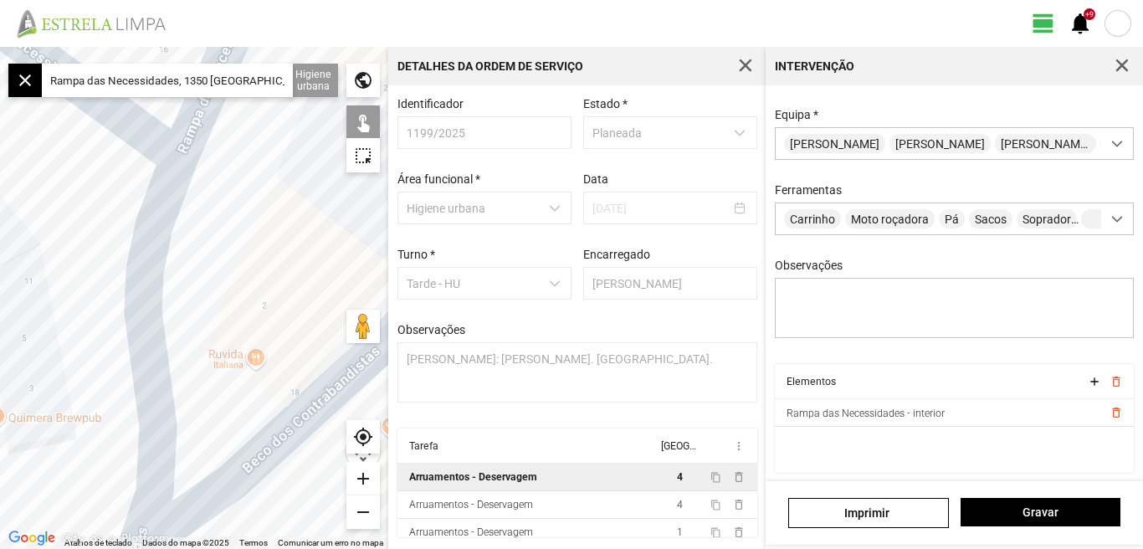
drag, startPoint x: 234, startPoint y: 326, endPoint x: 243, endPoint y: 254, distance: 72.6
click at [243, 254] on div at bounding box center [194, 298] width 388 height 502
click at [146, 305] on div at bounding box center [194, 298] width 388 height 502
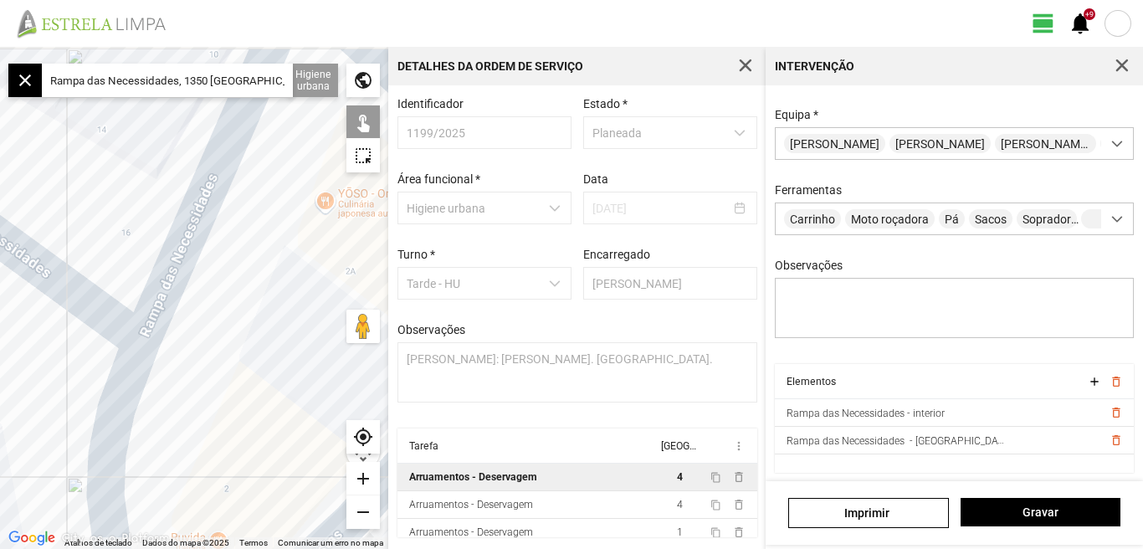
drag, startPoint x: 235, startPoint y: 186, endPoint x: 196, endPoint y: 375, distance: 193.2
click at [196, 375] on div at bounding box center [194, 298] width 388 height 502
click at [169, 278] on div at bounding box center [194, 298] width 388 height 502
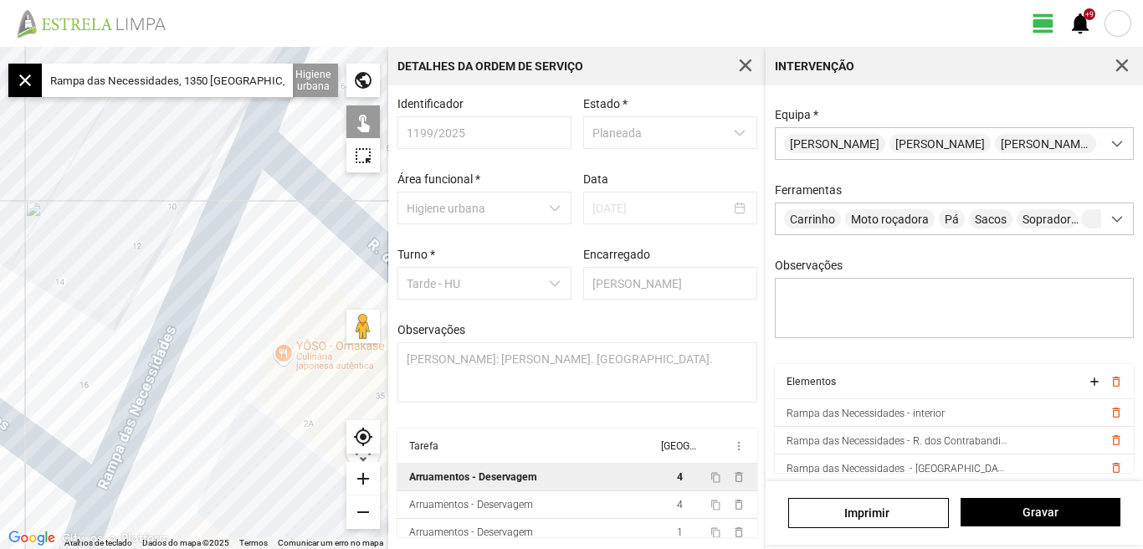
drag, startPoint x: 262, startPoint y: 198, endPoint x: 231, endPoint y: 329, distance: 134.2
click at [220, 349] on div at bounding box center [194, 298] width 388 height 502
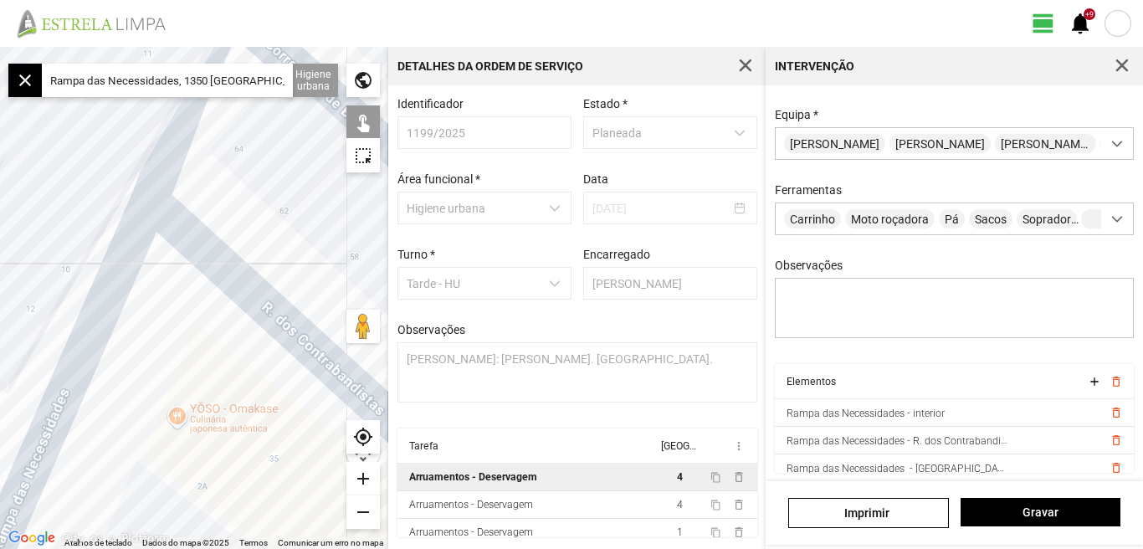
drag, startPoint x: 213, startPoint y: 331, endPoint x: 149, endPoint y: 352, distance: 68.0
click at [149, 352] on div at bounding box center [194, 298] width 388 height 502
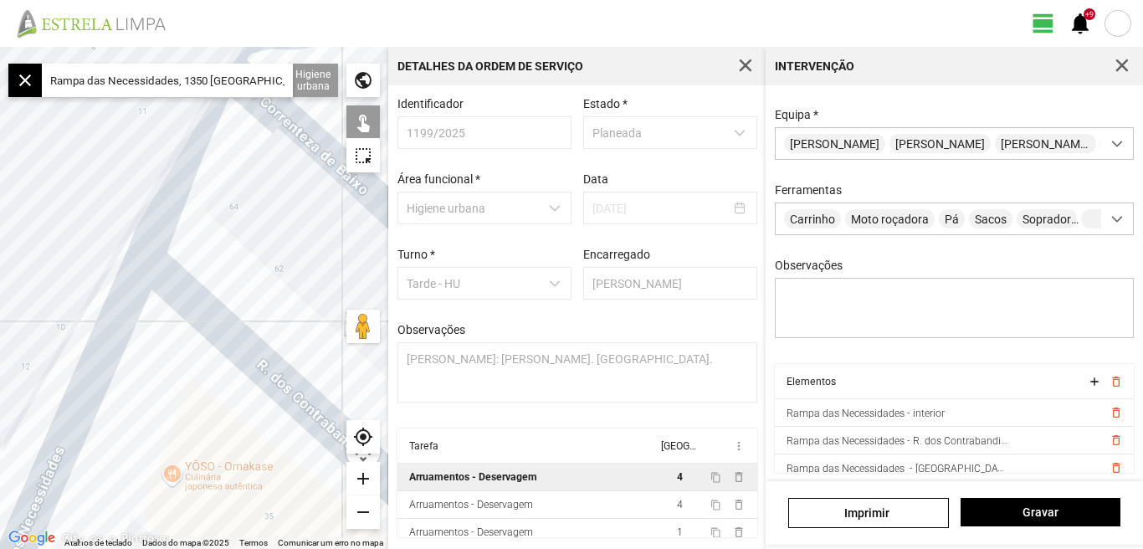
drag, startPoint x: 149, startPoint y: 323, endPoint x: 111, endPoint y: 480, distance: 161.8
click at [111, 480] on div at bounding box center [194, 298] width 388 height 502
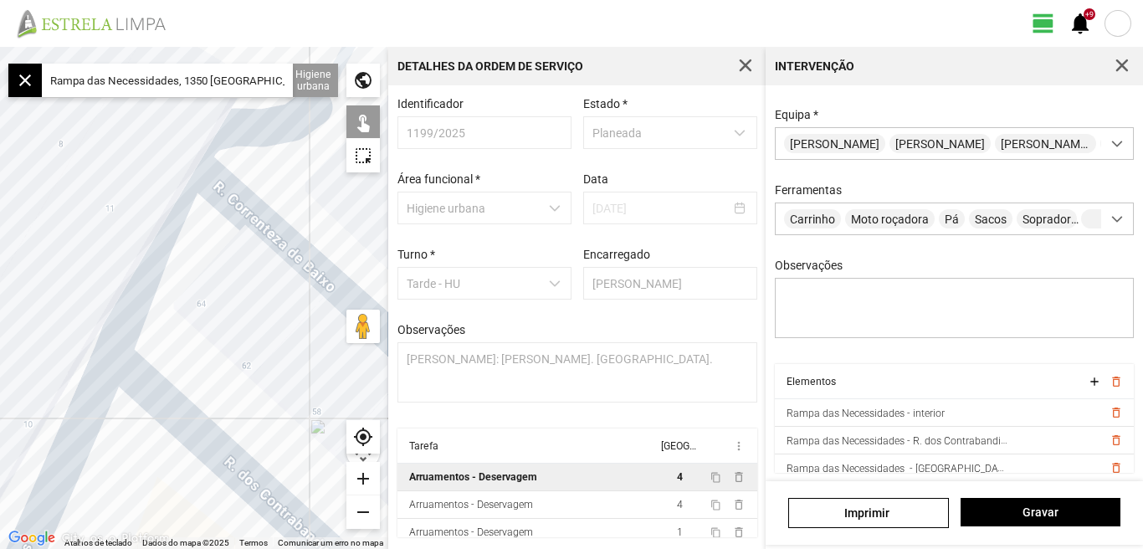
click at [147, 275] on div at bounding box center [194, 298] width 388 height 502
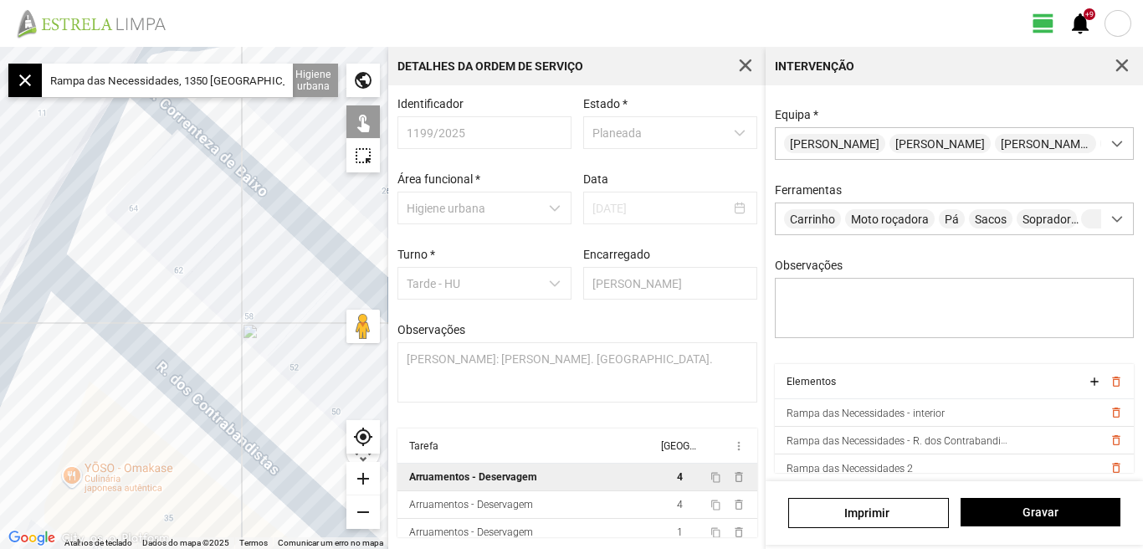
drag, startPoint x: 187, startPoint y: 308, endPoint x: 123, endPoint y: 176, distance: 146.7
click at [120, 176] on div at bounding box center [194, 298] width 388 height 502
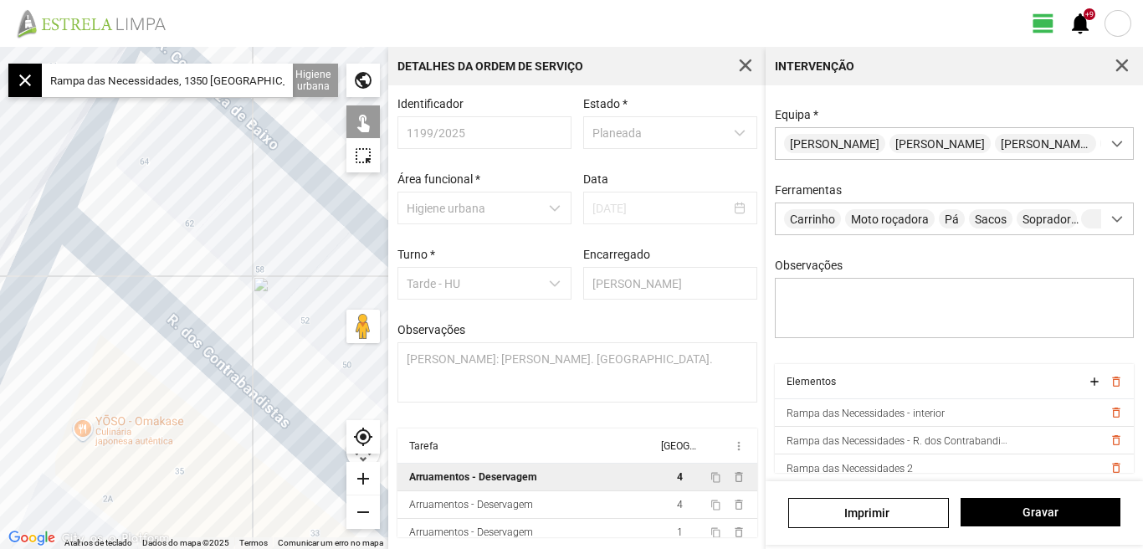
drag, startPoint x: 172, startPoint y: 275, endPoint x: 247, endPoint y: 106, distance: 184.0
click at [247, 106] on div at bounding box center [194, 298] width 388 height 502
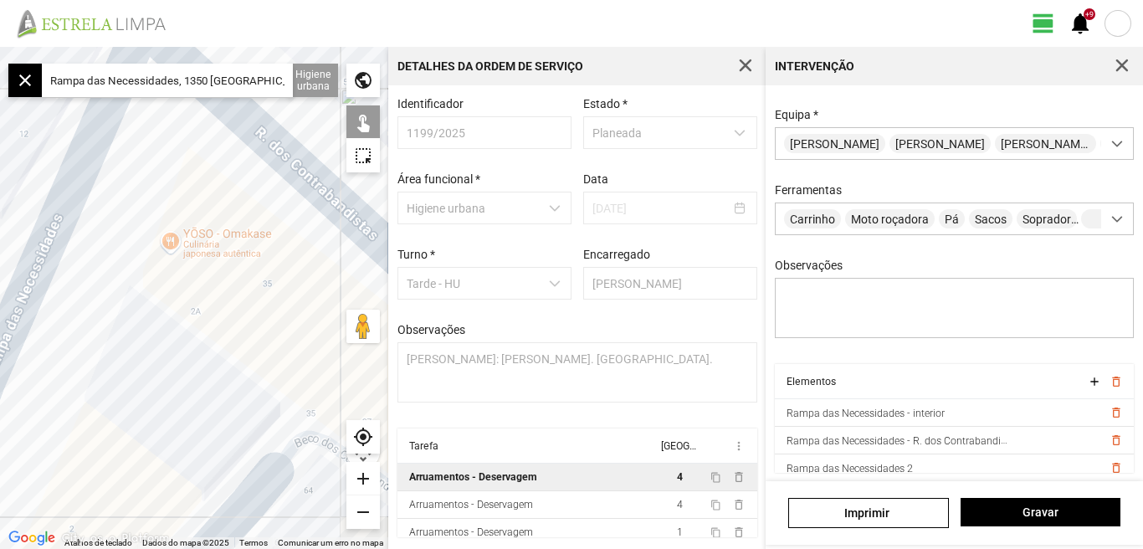
drag, startPoint x: 164, startPoint y: 321, endPoint x: 195, endPoint y: 143, distance: 180.1
click at [195, 147] on div at bounding box center [194, 298] width 388 height 502
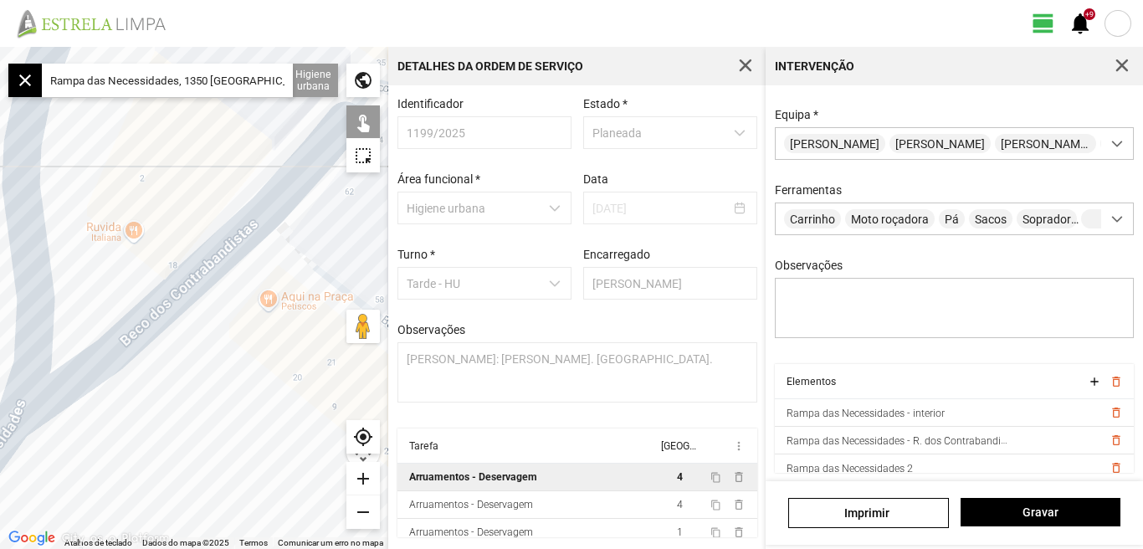
drag, startPoint x: 159, startPoint y: 238, endPoint x: 179, endPoint y: 148, distance: 91.8
click at [179, 148] on div at bounding box center [194, 298] width 388 height 502
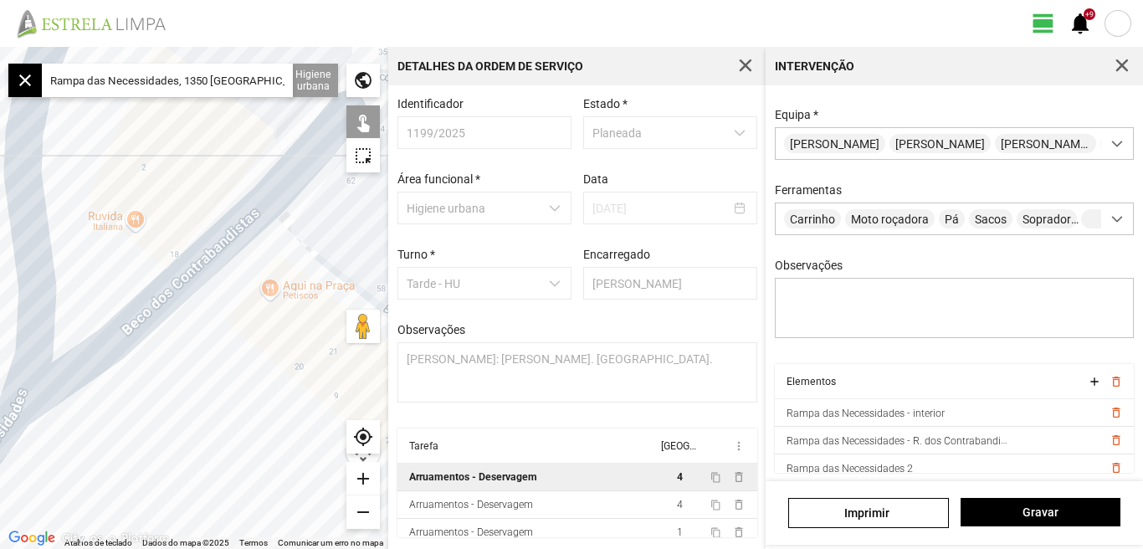
scroll to position [37, 0]
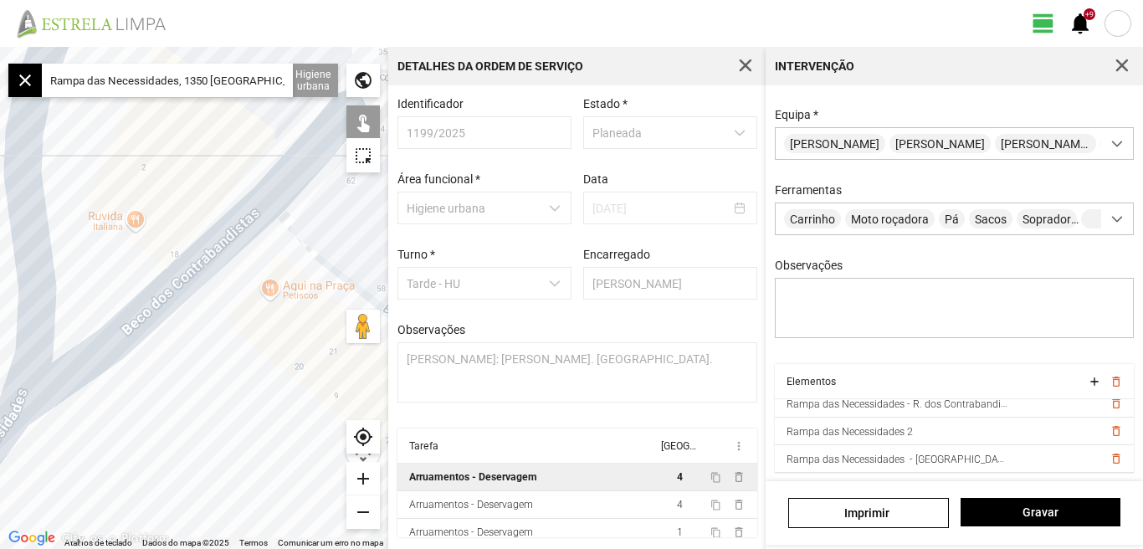
drag, startPoint x: 146, startPoint y: 357, endPoint x: 278, endPoint y: 357, distance: 131.4
click at [276, 358] on div at bounding box center [194, 298] width 388 height 502
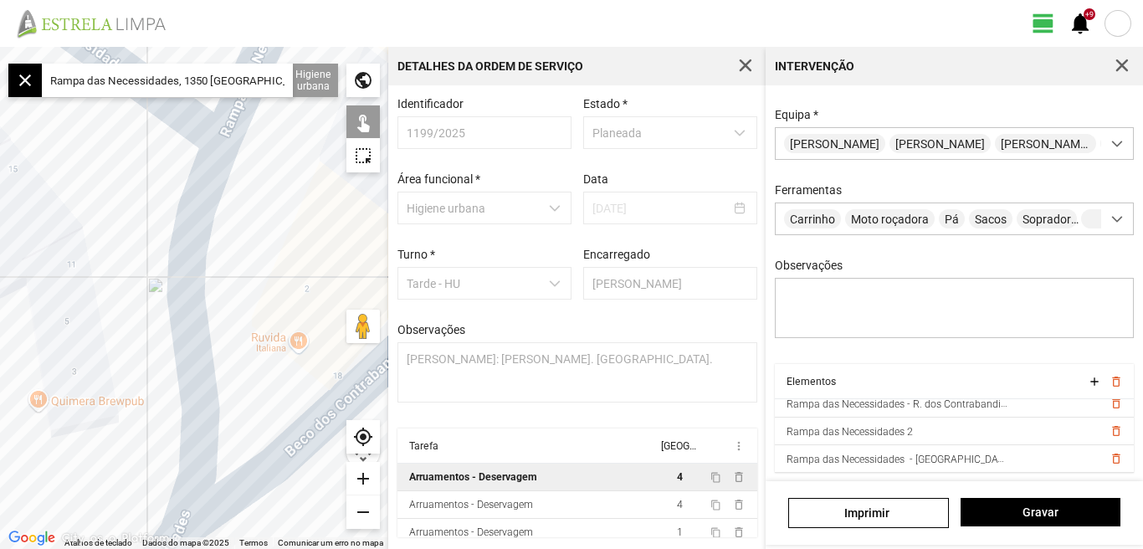
drag, startPoint x: 65, startPoint y: 366, endPoint x: 105, endPoint y: 492, distance: 132.6
click at [105, 492] on div at bounding box center [194, 298] width 388 height 502
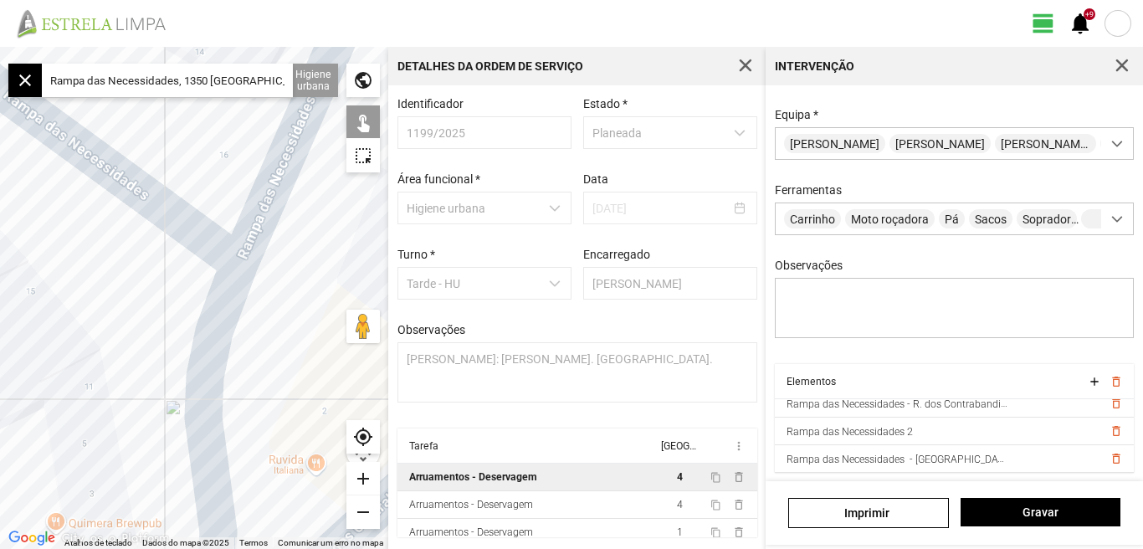
drag, startPoint x: 105, startPoint y: 380, endPoint x: 160, endPoint y: 439, distance: 80.0
click at [160, 439] on div at bounding box center [194, 298] width 388 height 502
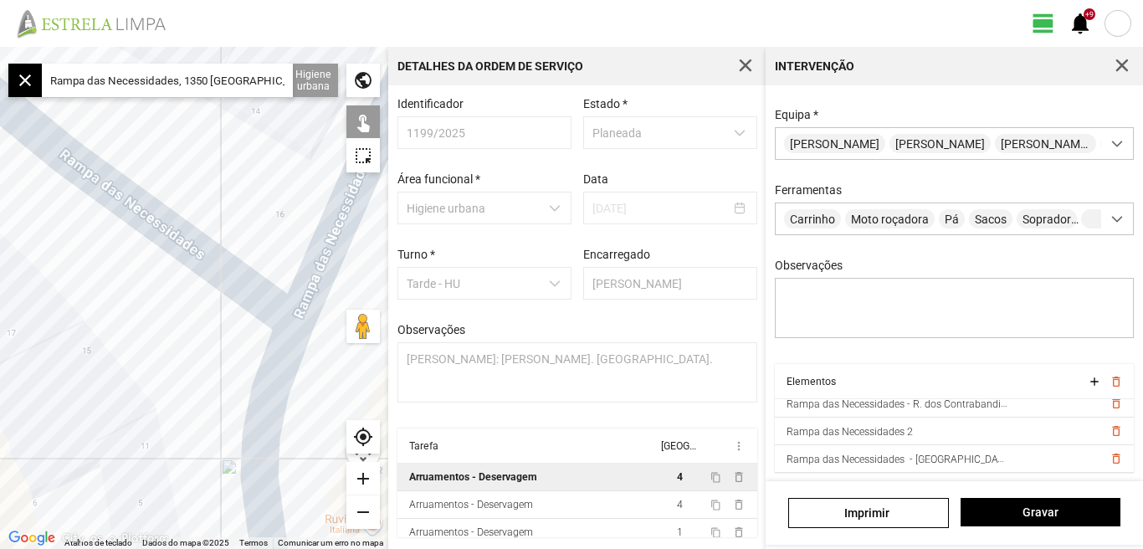
drag, startPoint x: 105, startPoint y: 357, endPoint x: 185, endPoint y: 416, distance: 99.4
click at [211, 432] on div at bounding box center [194, 298] width 388 height 502
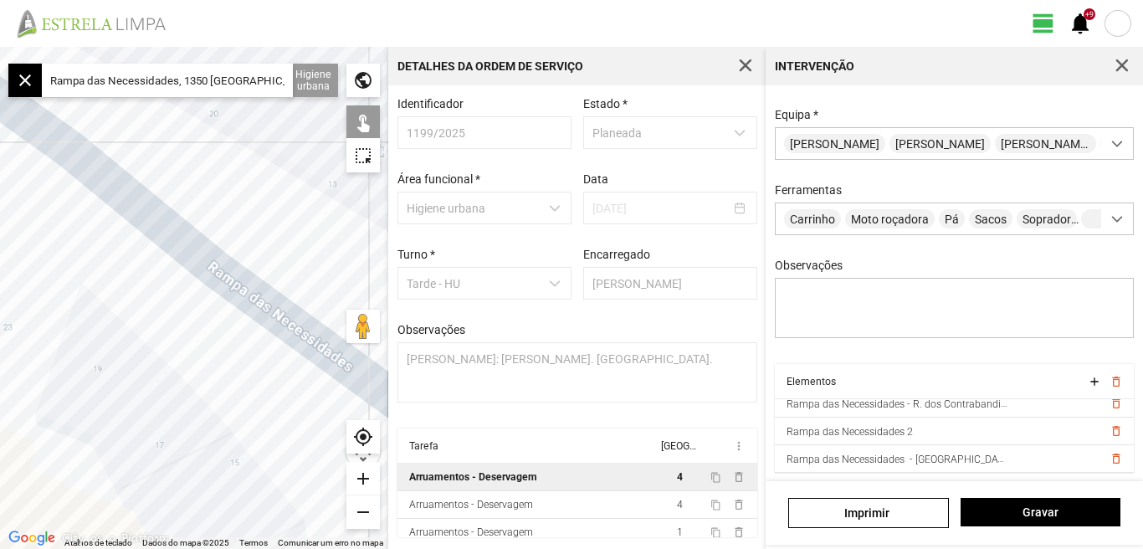
drag, startPoint x: 85, startPoint y: 338, endPoint x: 225, endPoint y: 439, distance: 172.6
click at [225, 439] on div at bounding box center [194, 298] width 388 height 502
drag, startPoint x: 105, startPoint y: 347, endPoint x: 204, endPoint y: 439, distance: 135.0
click at [204, 439] on div at bounding box center [194, 298] width 388 height 502
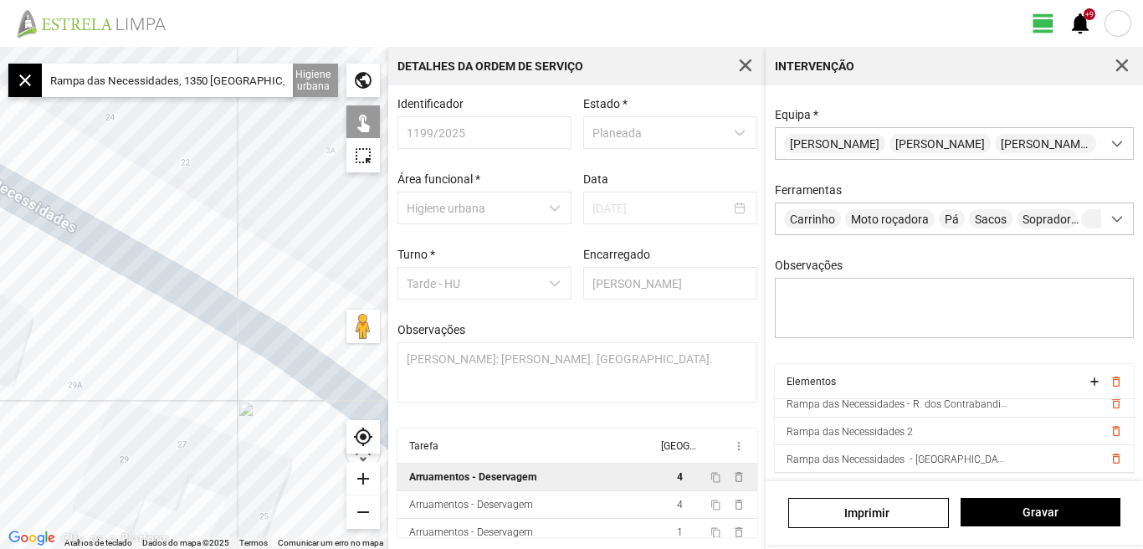
drag, startPoint x: 164, startPoint y: 382, endPoint x: 97, endPoint y: 301, distance: 105.2
click at [109, 316] on div at bounding box center [194, 298] width 388 height 502
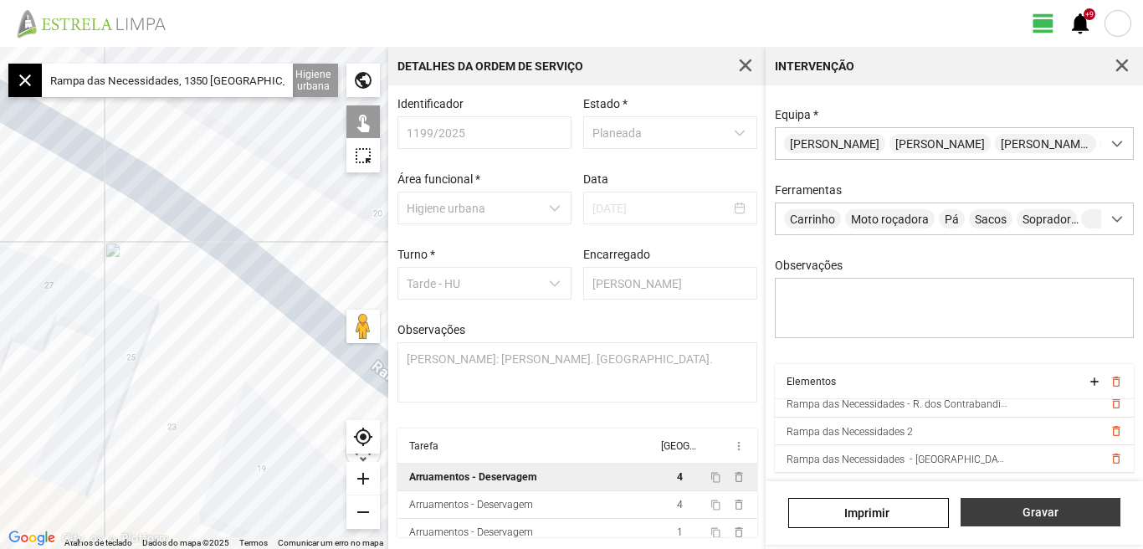
click at [1027, 517] on span "Gravar" at bounding box center [1040, 512] width 142 height 13
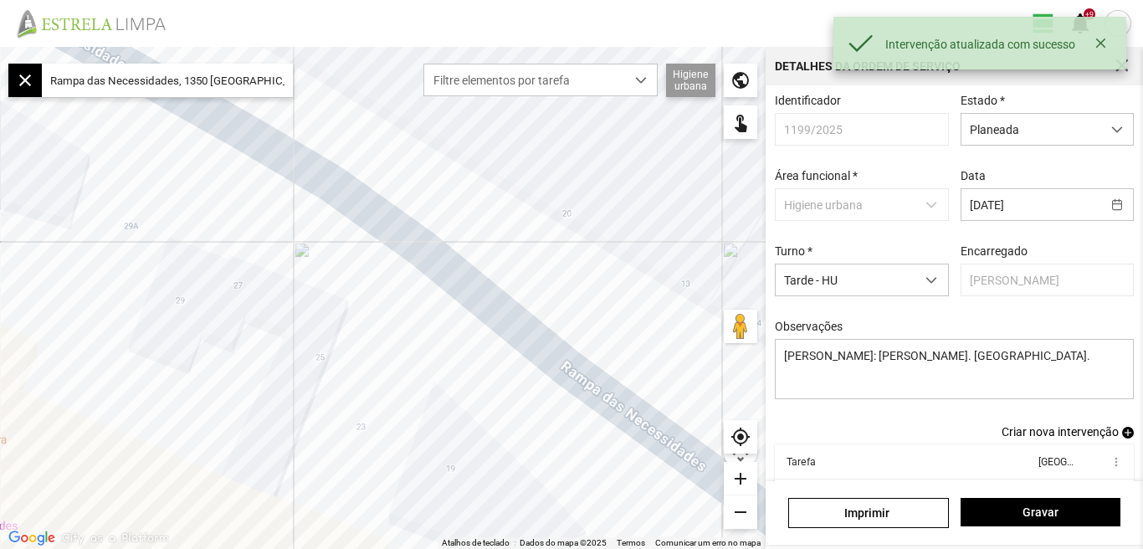
scroll to position [91, 0]
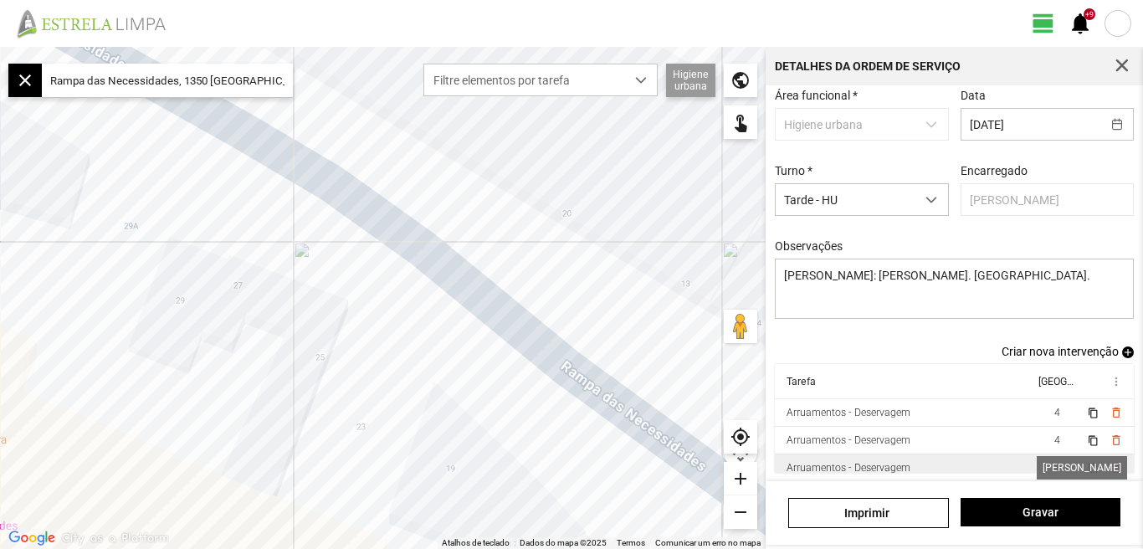
click at [1055, 466] on span "1" at bounding box center [1058, 468] width 6 height 12
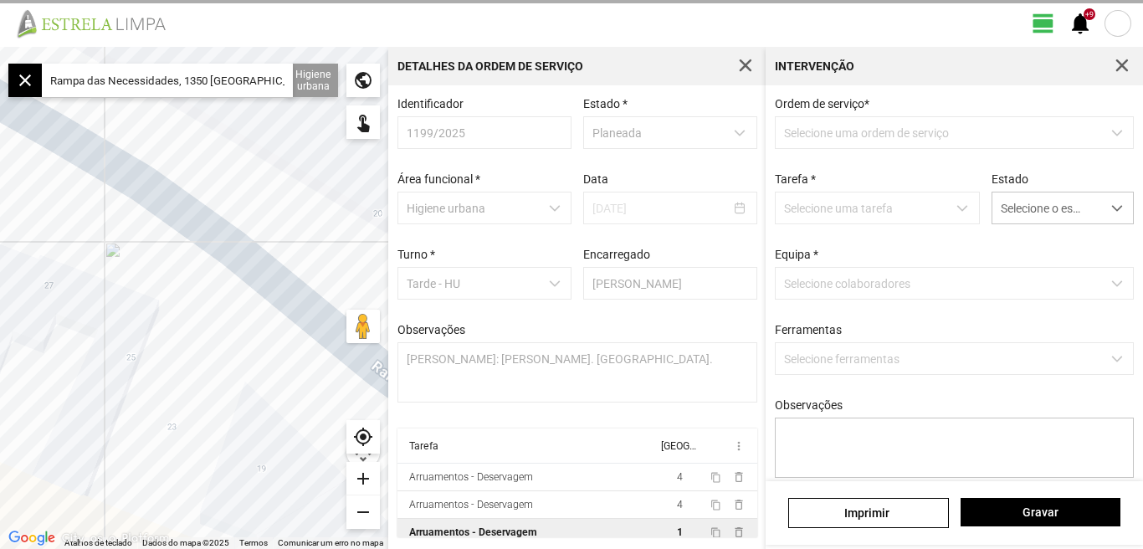
type textarea "[PERSON_NAME]"
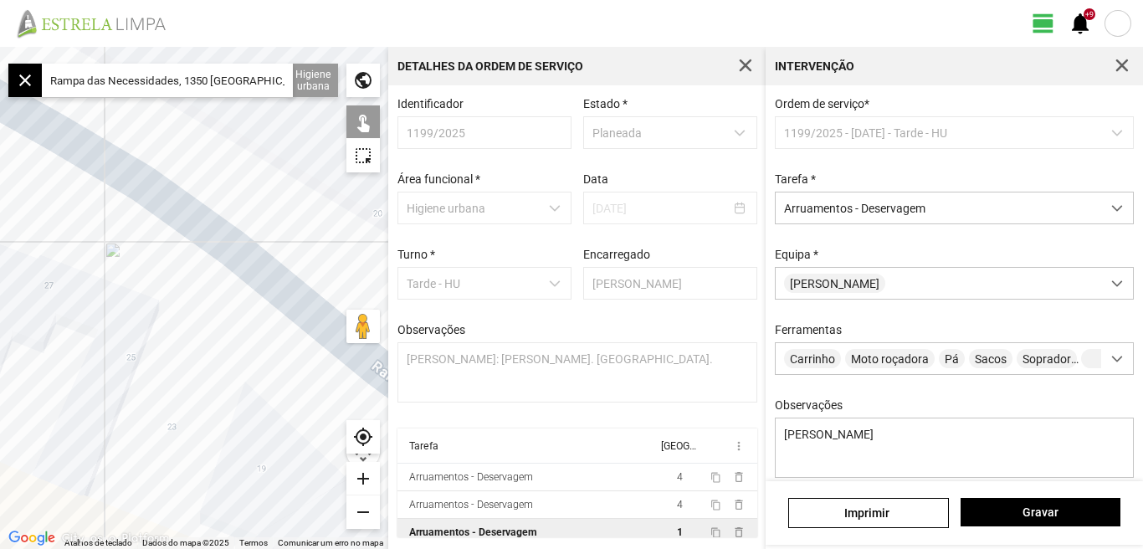
scroll to position [148, 0]
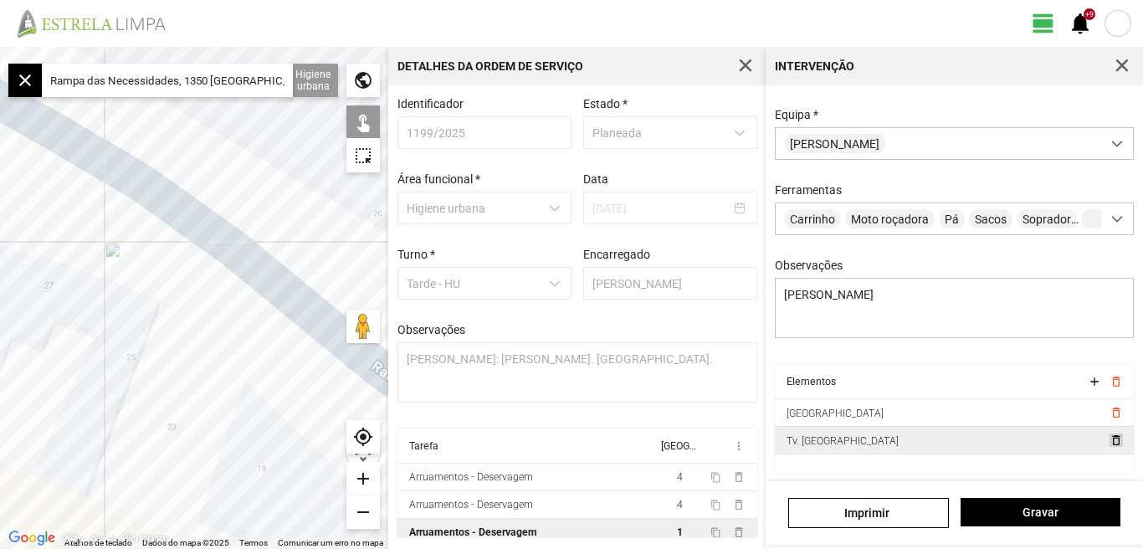
click at [1109, 442] on span "delete_outline" at bounding box center [1115, 440] width 13 height 13
drag, startPoint x: 281, startPoint y: 82, endPoint x: 23, endPoint y: 117, distance: 260.2
click at [0, 47] on fbc-map "← Mover para a esquerda → Mover para a direita ↑ Mover para cima ↓ Mover para b…" at bounding box center [0, 47] width 0 height 0
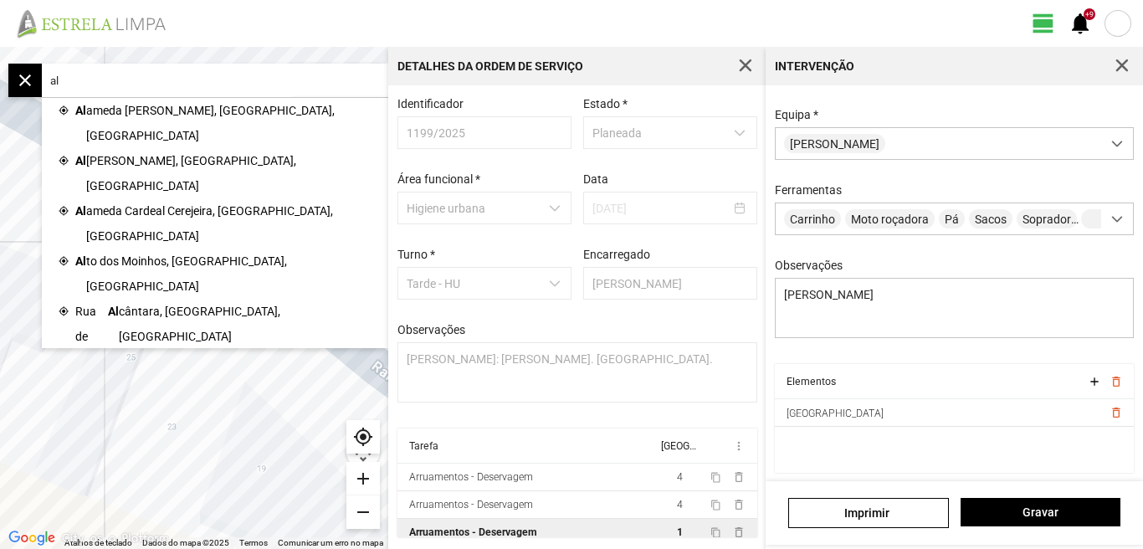
click at [77, 82] on input "al" at bounding box center [167, 80] width 251 height 33
type input "a"
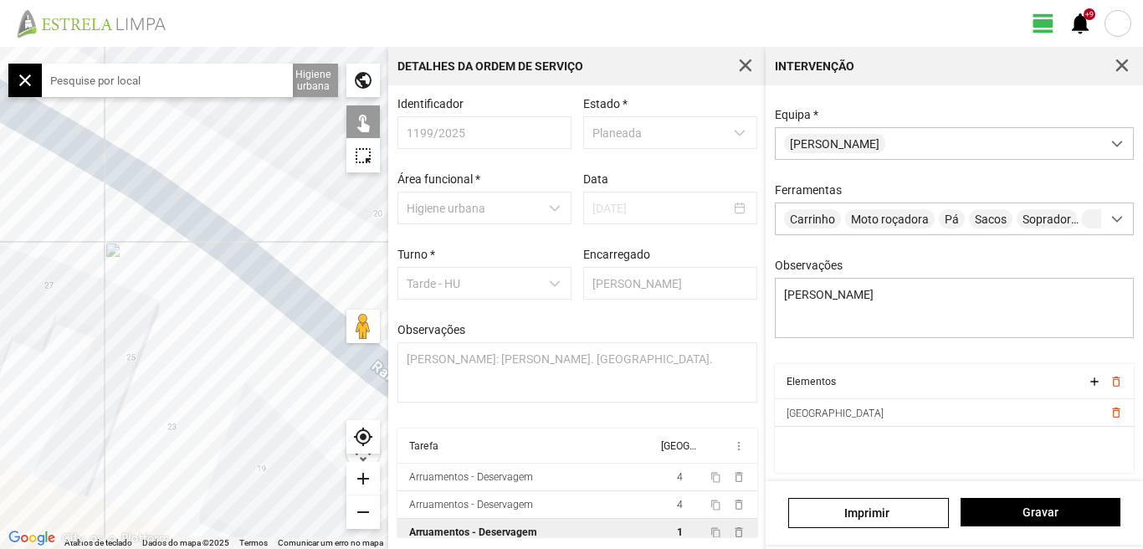
type input "q"
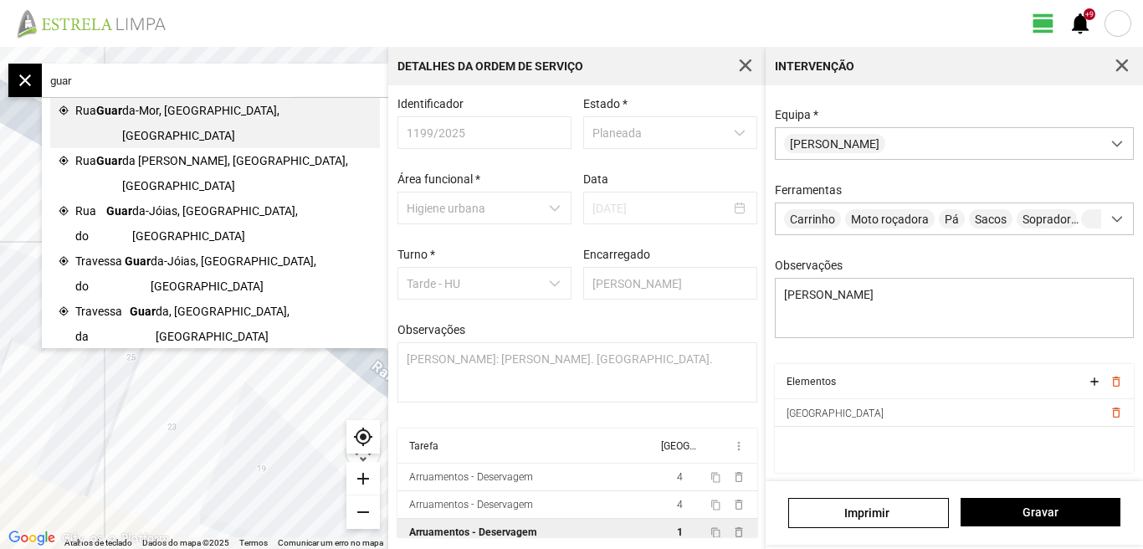
click at [101, 111] on span "Guar" at bounding box center [109, 123] width 26 height 50
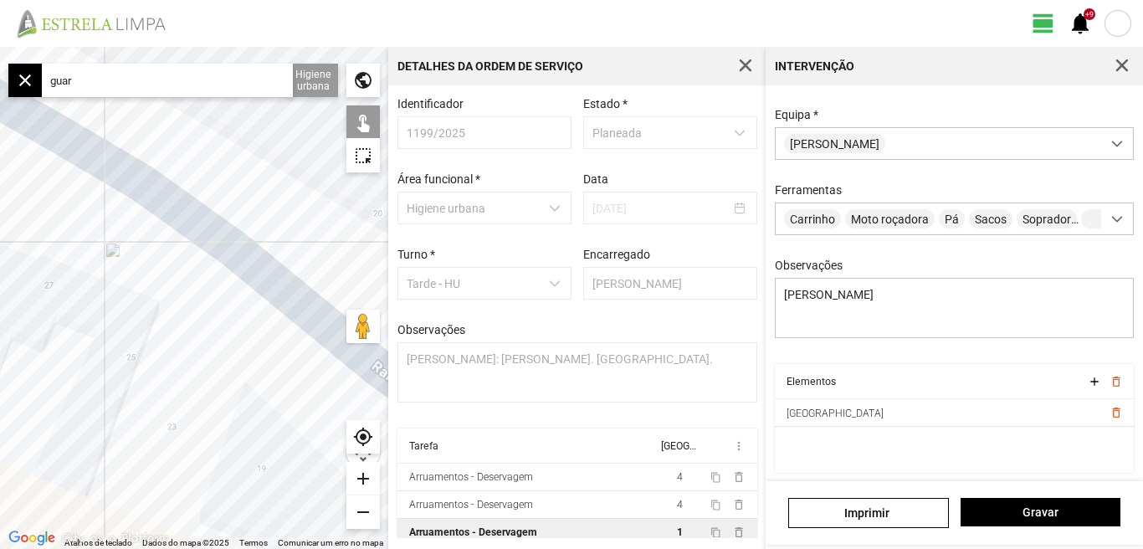
type input "R. Guarda-Mor, 1200 [GEOGRAPHIC_DATA], [GEOGRAPHIC_DATA]"
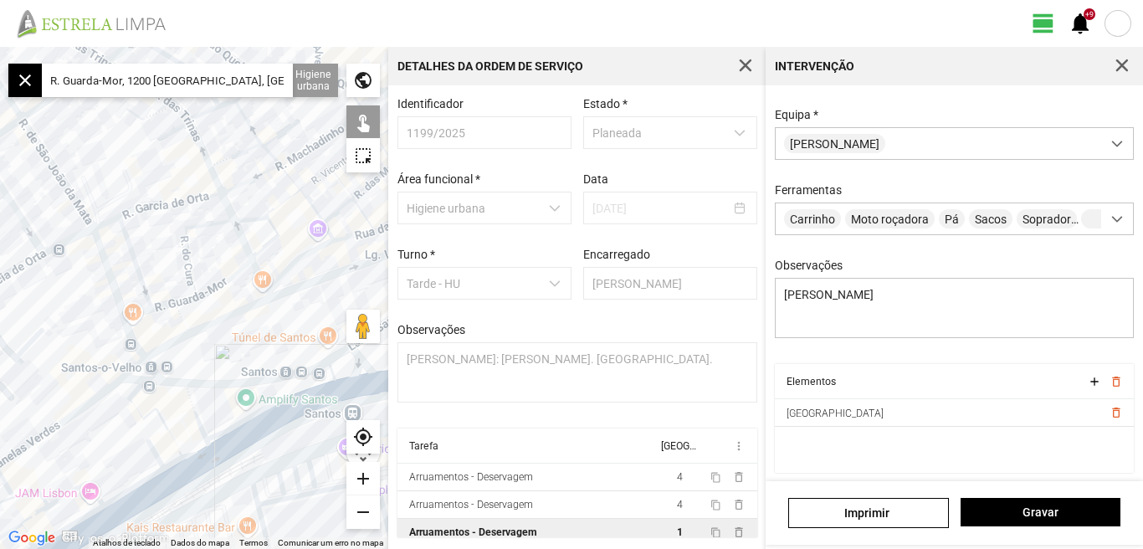
click at [362, 480] on div "add" at bounding box center [363, 478] width 33 height 33
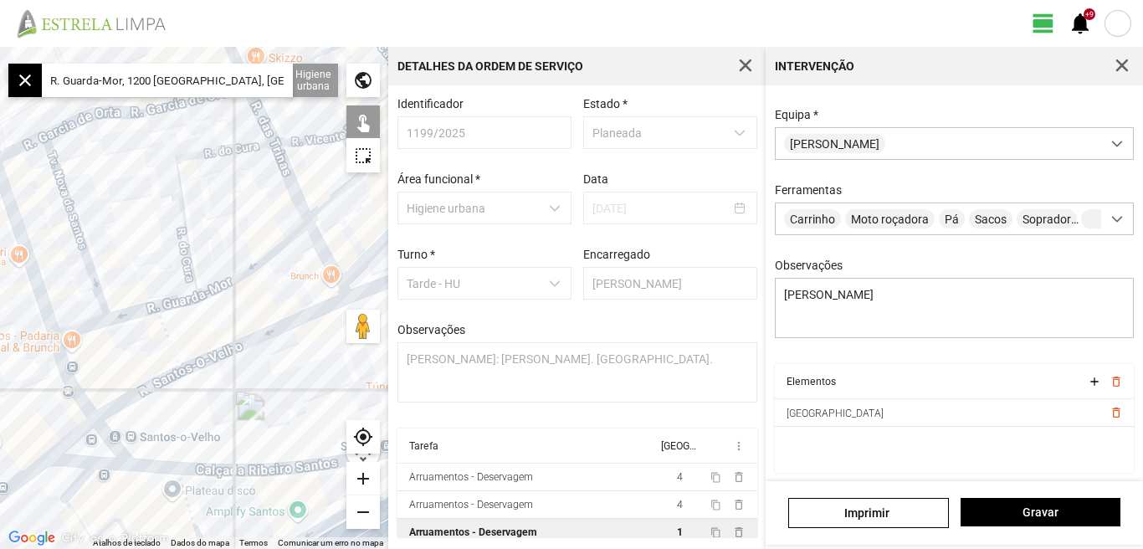
click at [362, 480] on div "add" at bounding box center [363, 478] width 33 height 33
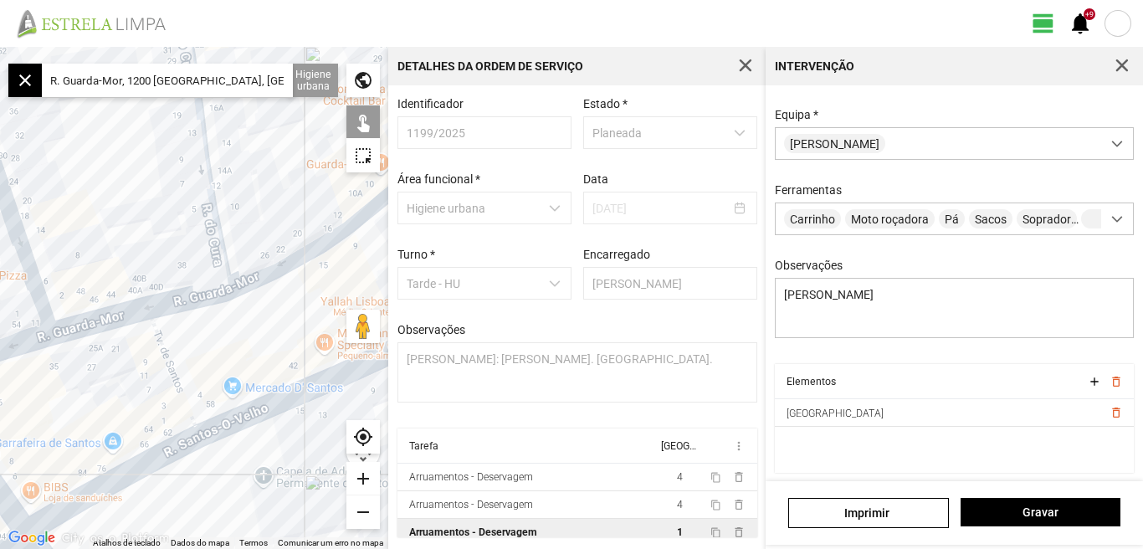
drag, startPoint x: 65, startPoint y: 411, endPoint x: 182, endPoint y: 391, distance: 118.1
click at [182, 391] on div at bounding box center [194, 298] width 388 height 502
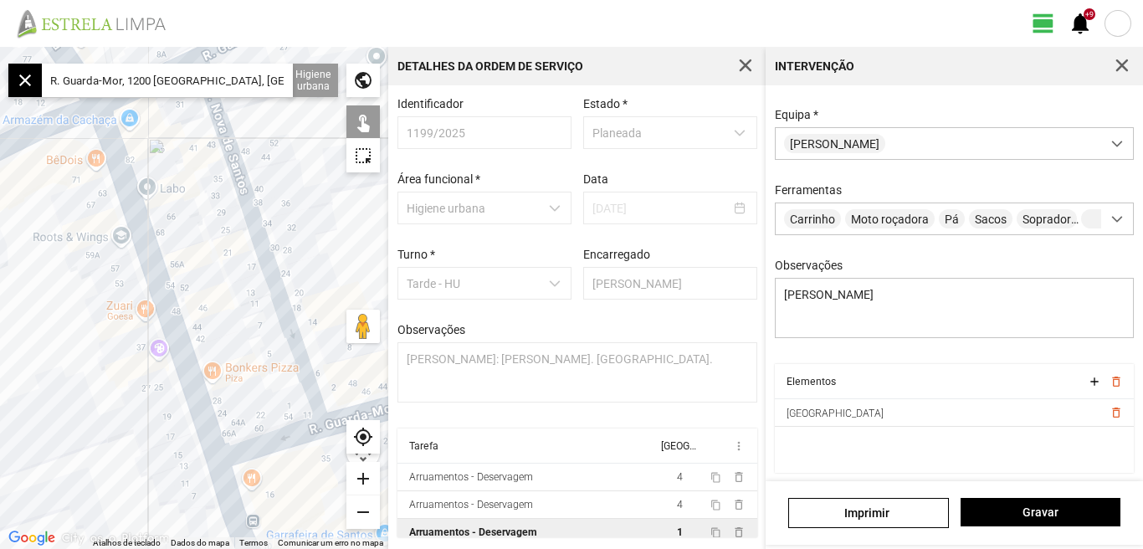
drag, startPoint x: 165, startPoint y: 393, endPoint x: 294, endPoint y: 516, distance: 178.2
click at [294, 519] on div at bounding box center [194, 298] width 388 height 502
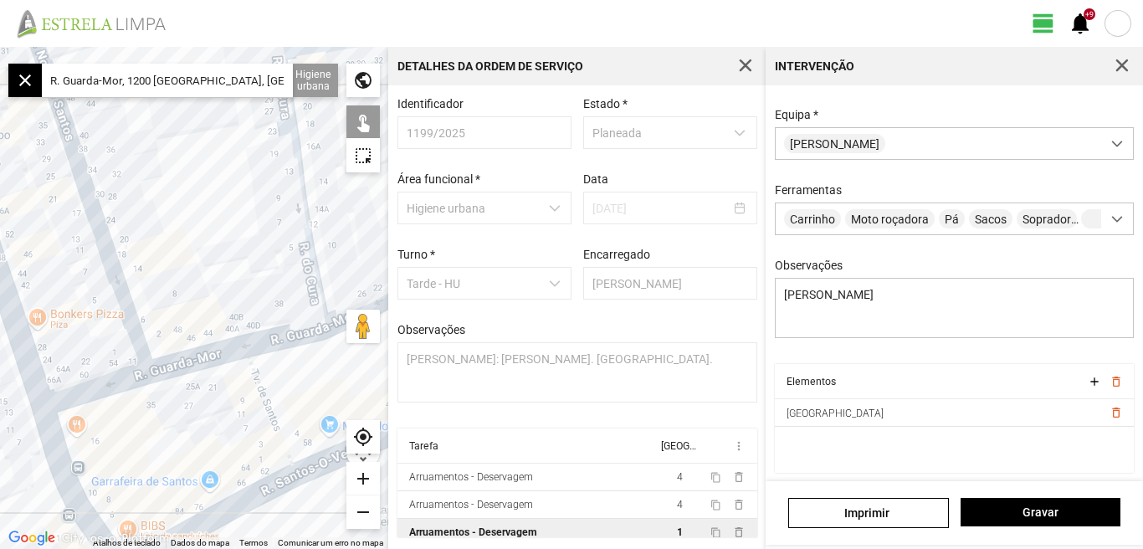
drag, startPoint x: 219, startPoint y: 310, endPoint x: 44, endPoint y: 259, distance: 182.2
click at [44, 259] on div at bounding box center [194, 298] width 388 height 502
drag, startPoint x: 203, startPoint y: 428, endPoint x: 79, endPoint y: 428, distance: 123.9
click at [79, 428] on div at bounding box center [194, 298] width 388 height 502
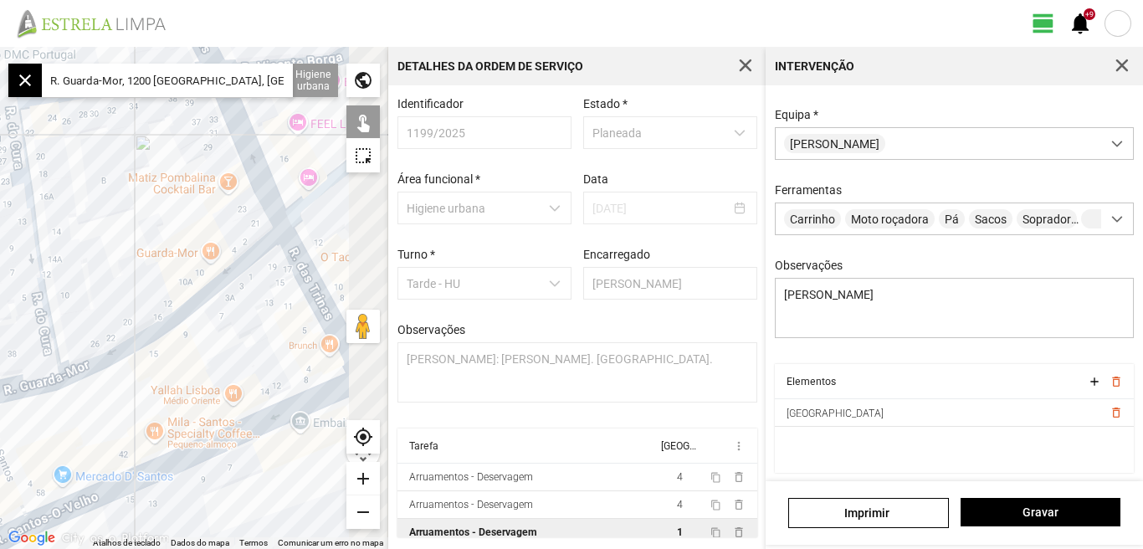
drag, startPoint x: 228, startPoint y: 327, endPoint x: 109, endPoint y: 377, distance: 129.8
click at [109, 377] on div at bounding box center [194, 298] width 388 height 502
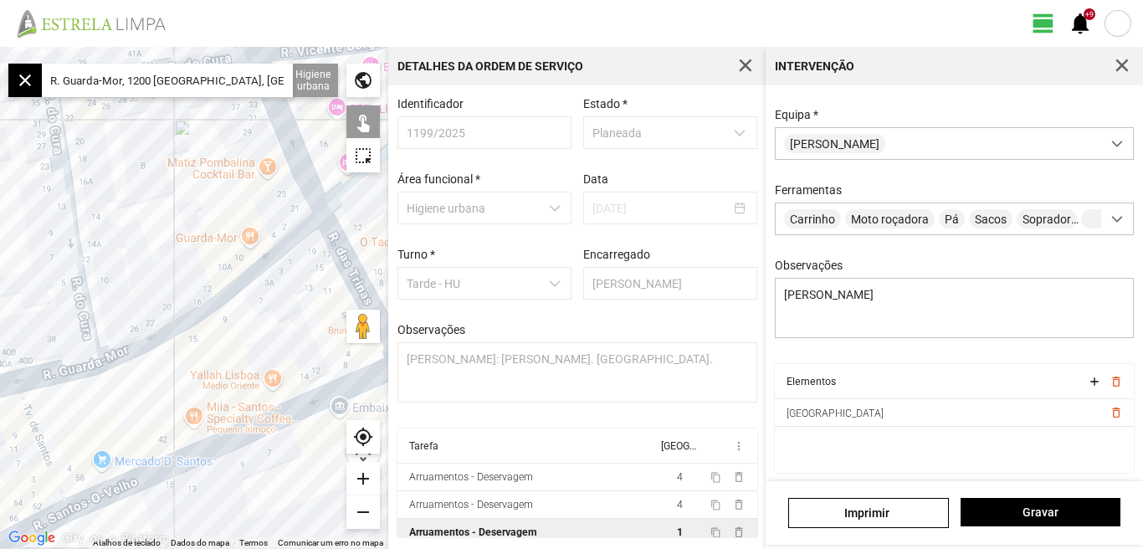
drag, startPoint x: 168, startPoint y: 348, endPoint x: 254, endPoint y: 322, distance: 89.2
click at [254, 322] on div at bounding box center [194, 298] width 388 height 502
click at [361, 475] on div "add" at bounding box center [363, 478] width 33 height 33
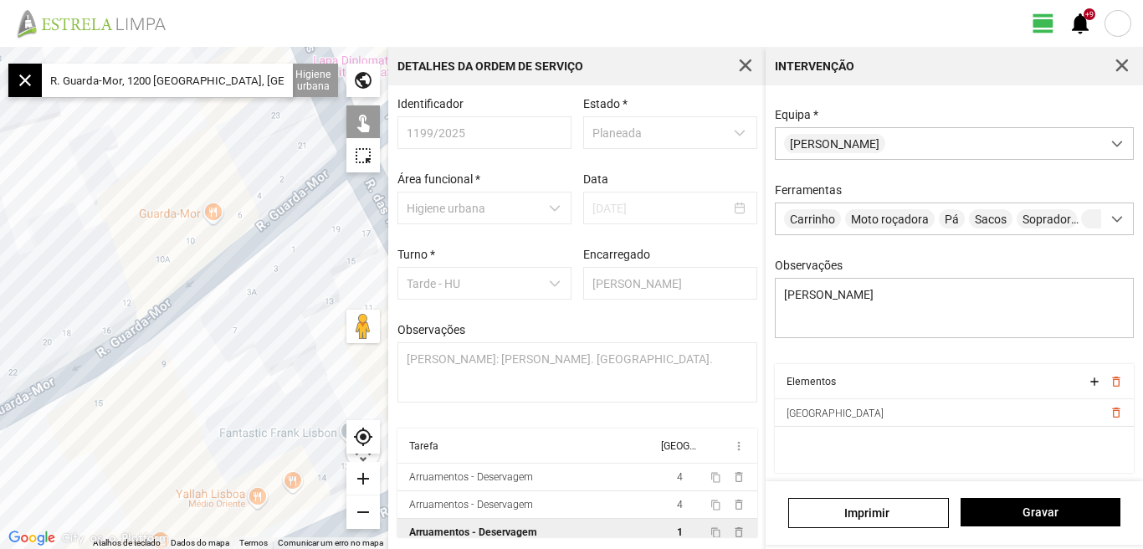
drag, startPoint x: 285, startPoint y: 350, endPoint x: 172, endPoint y: 387, distance: 118.8
click at [175, 387] on div at bounding box center [194, 298] width 388 height 502
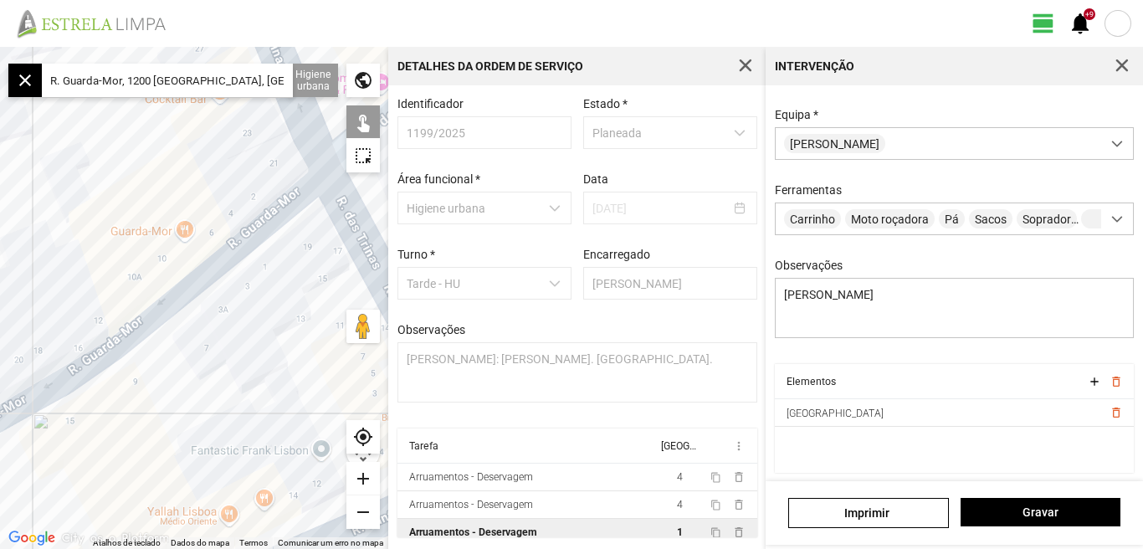
drag, startPoint x: 231, startPoint y: 352, endPoint x: 160, endPoint y: 394, distance: 82.5
click at [162, 393] on div at bounding box center [194, 298] width 388 height 502
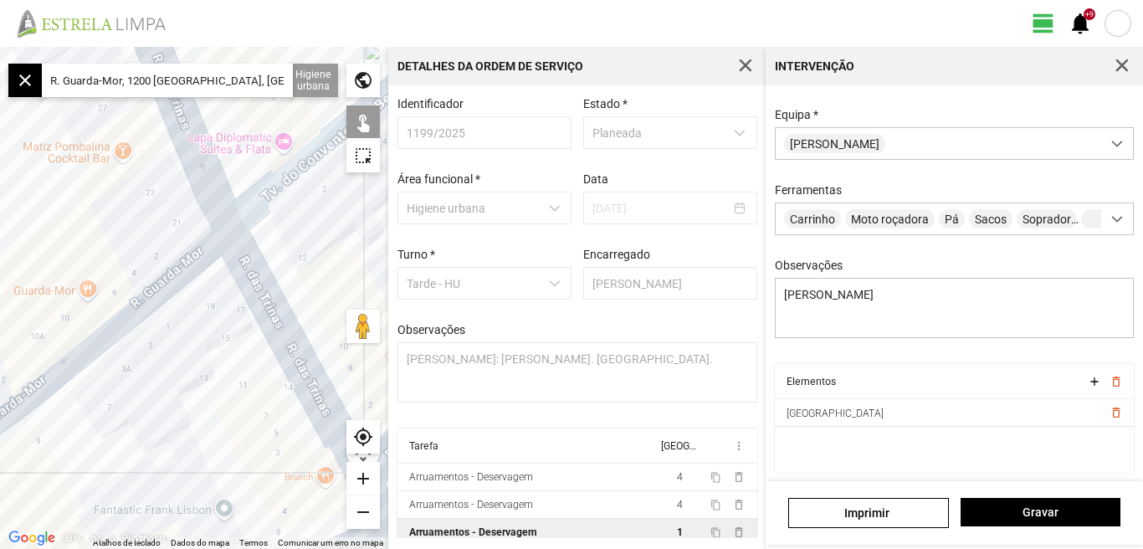
drag, startPoint x: 177, startPoint y: 352, endPoint x: 158, endPoint y: 361, distance: 20.6
click at [158, 361] on div at bounding box center [194, 298] width 388 height 502
click at [199, 264] on div at bounding box center [194, 298] width 388 height 502
click at [197, 261] on div at bounding box center [194, 298] width 388 height 502
drag, startPoint x: 191, startPoint y: 313, endPoint x: 239, endPoint y: 270, distance: 64.6
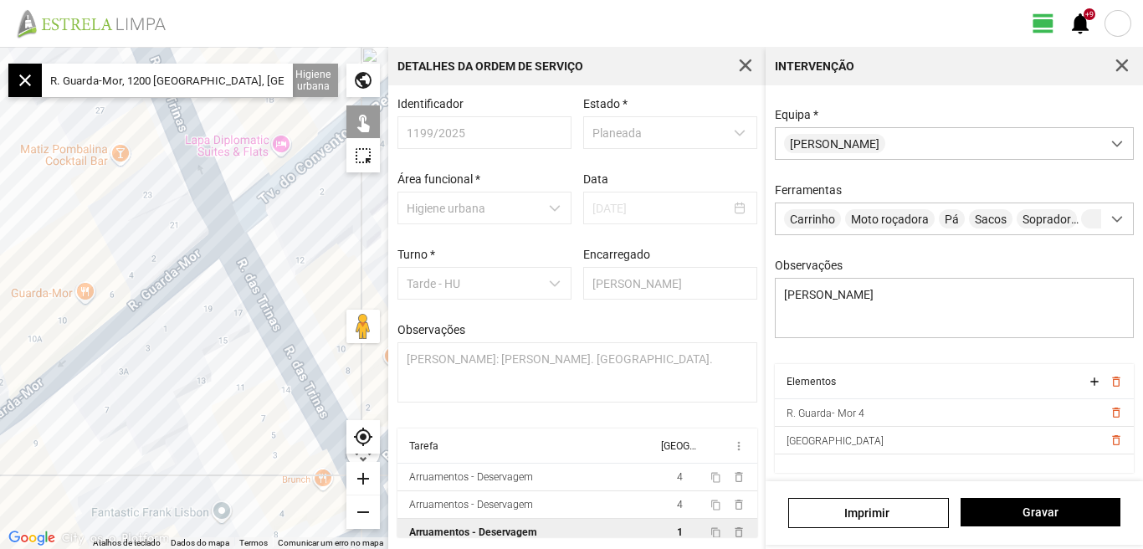
click at [239, 270] on div at bounding box center [194, 298] width 388 height 502
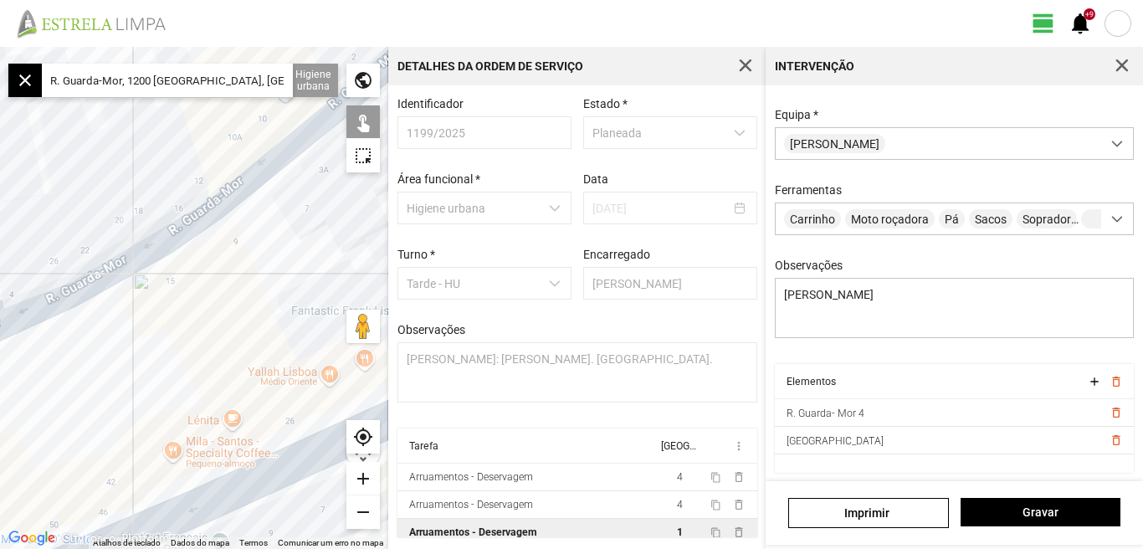
drag, startPoint x: 160, startPoint y: 327, endPoint x: 233, endPoint y: 264, distance: 96.7
click at [232, 264] on div at bounding box center [194, 298] width 388 height 502
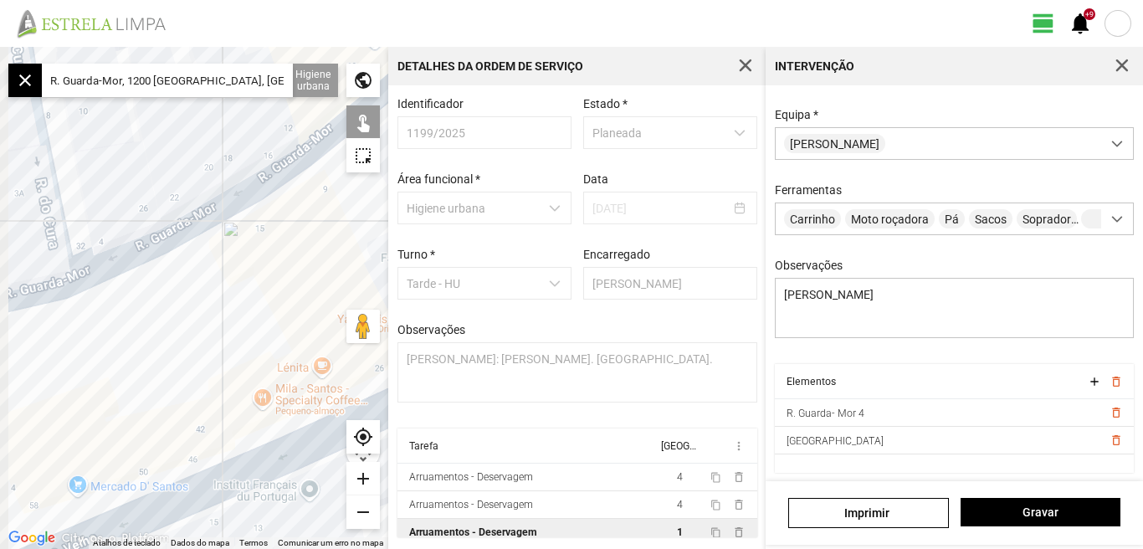
drag, startPoint x: 213, startPoint y: 286, endPoint x: 226, endPoint y: 282, distance: 13.2
click at [223, 284] on div at bounding box center [194, 298] width 388 height 502
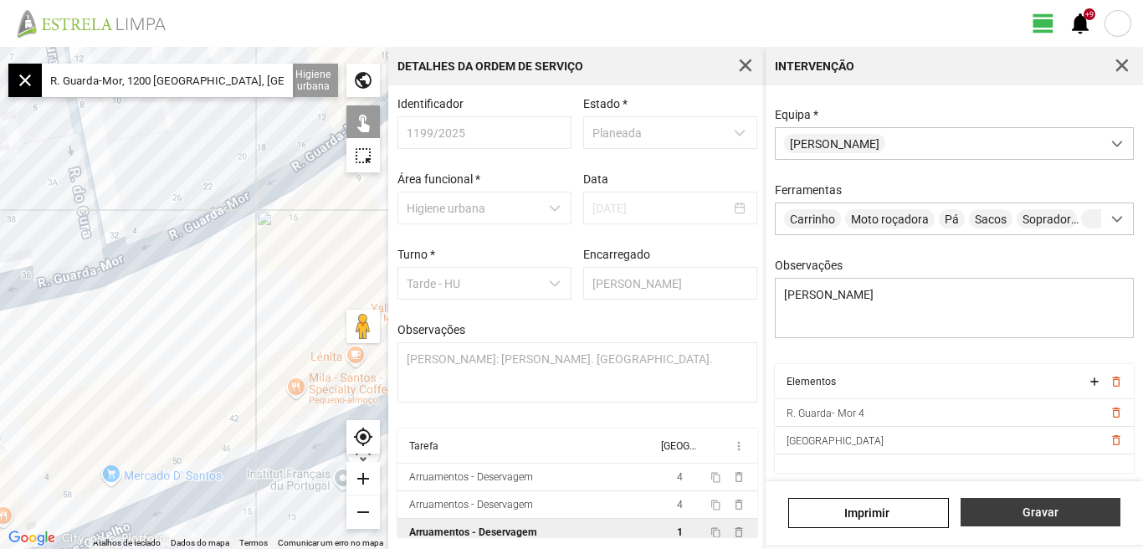
click at [1032, 511] on span "Gravar" at bounding box center [1040, 512] width 142 height 13
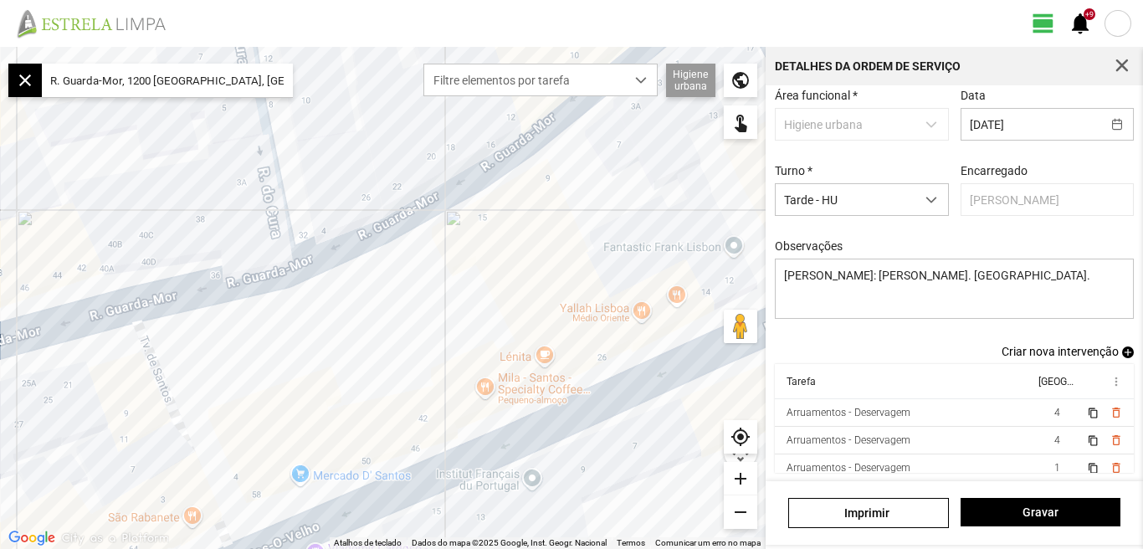
scroll to position [9, 0]
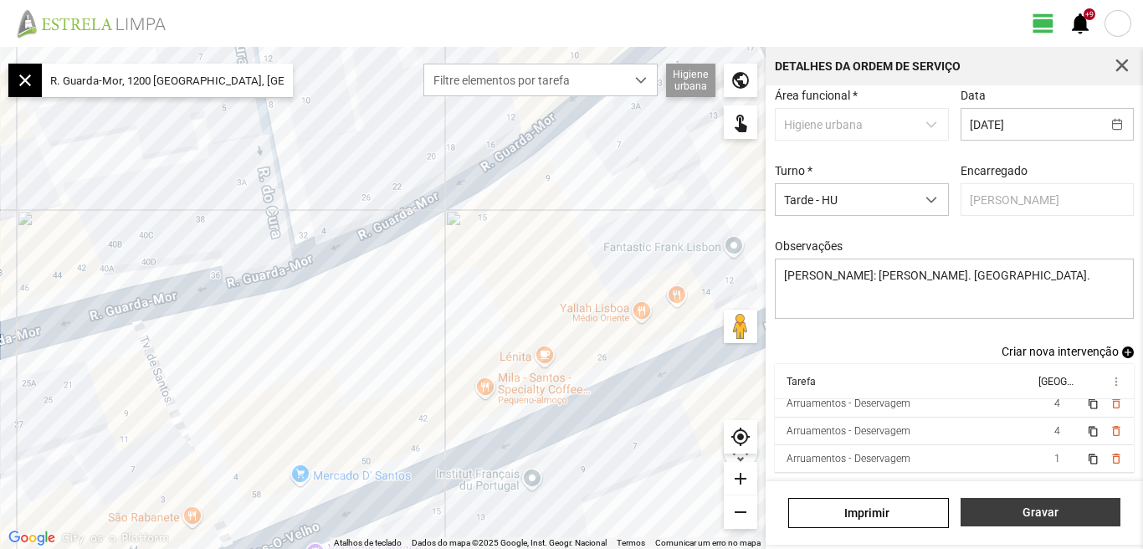
click at [1051, 510] on span "Gravar" at bounding box center [1040, 512] width 142 height 13
